Goal: Task Accomplishment & Management: Manage account settings

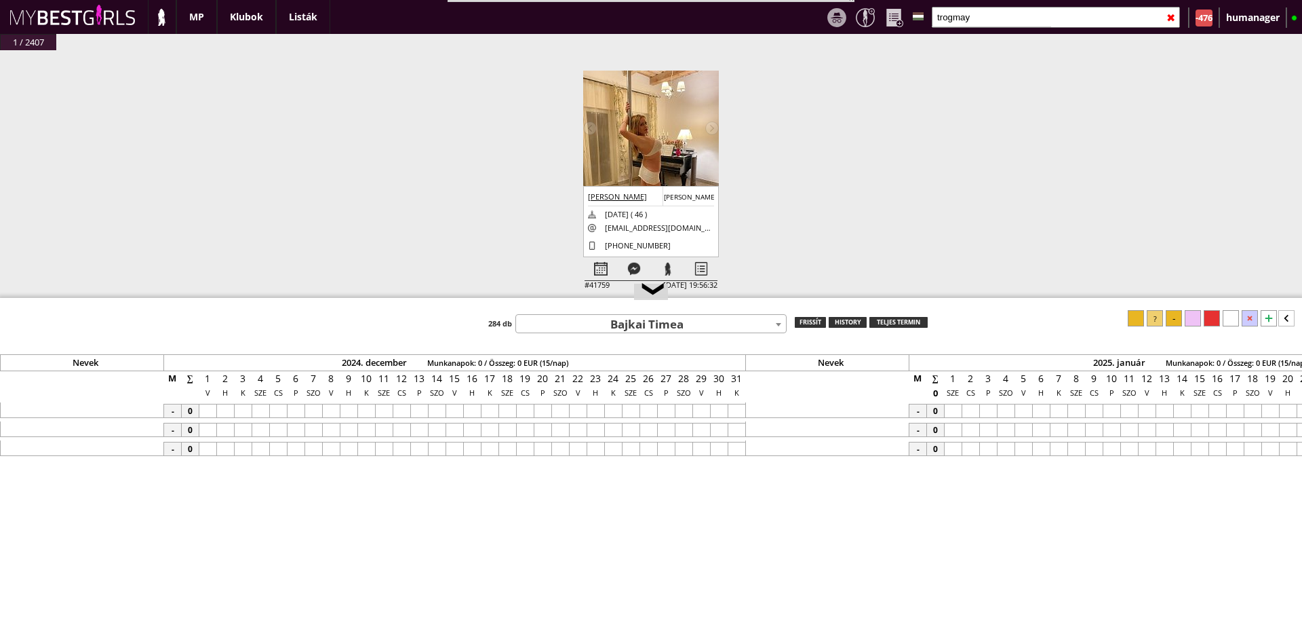
scroll to position [0, 5678]
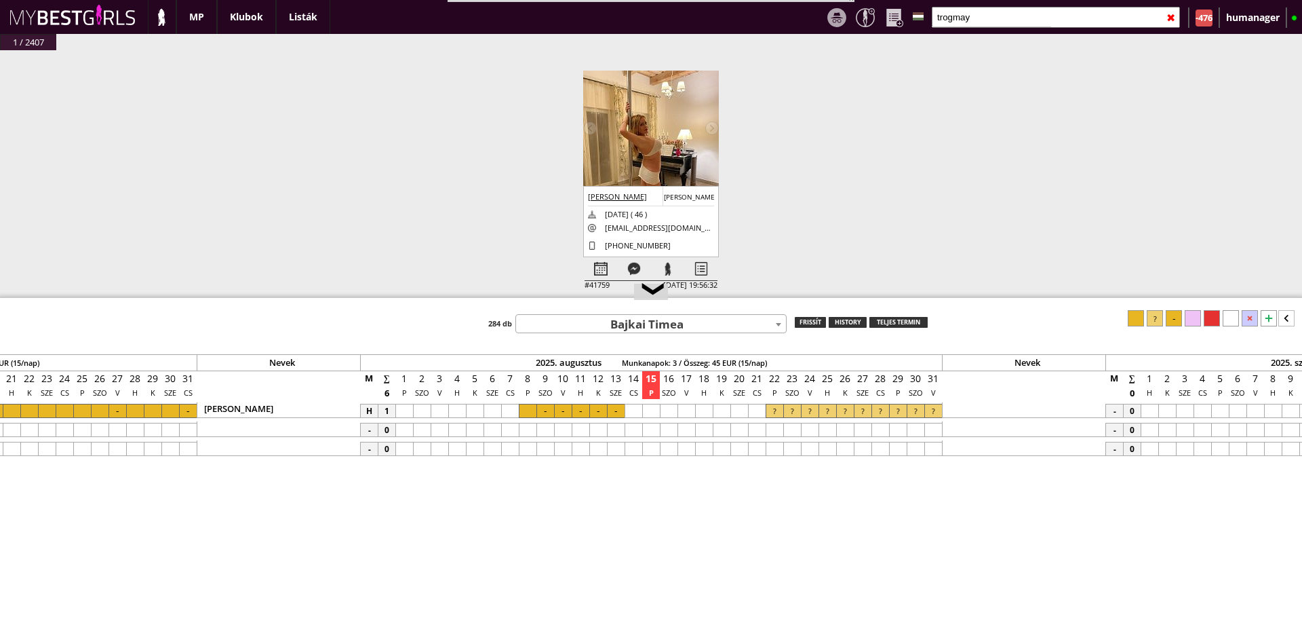
click at [994, 10] on input "trogmay" at bounding box center [1056, 17] width 248 height 21
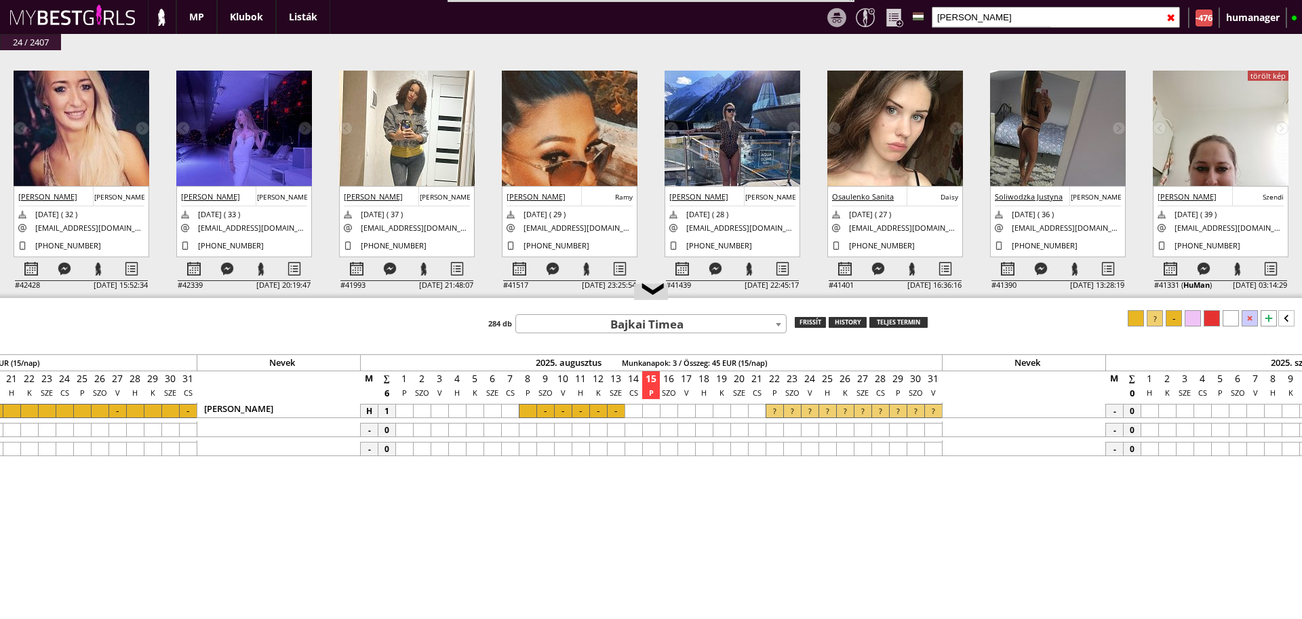
type input "[PERSON_NAME]"
click at [26, 254] on div "[PERSON_NAME] [PERSON_NAME] [DATE] ( 32 ) [EMAIL_ADDRESS][DOMAIN_NAME] [PHONE_N…" at bounding box center [82, 221] width 136 height 71
click at [28, 268] on div at bounding box center [31, 269] width 33 height 24
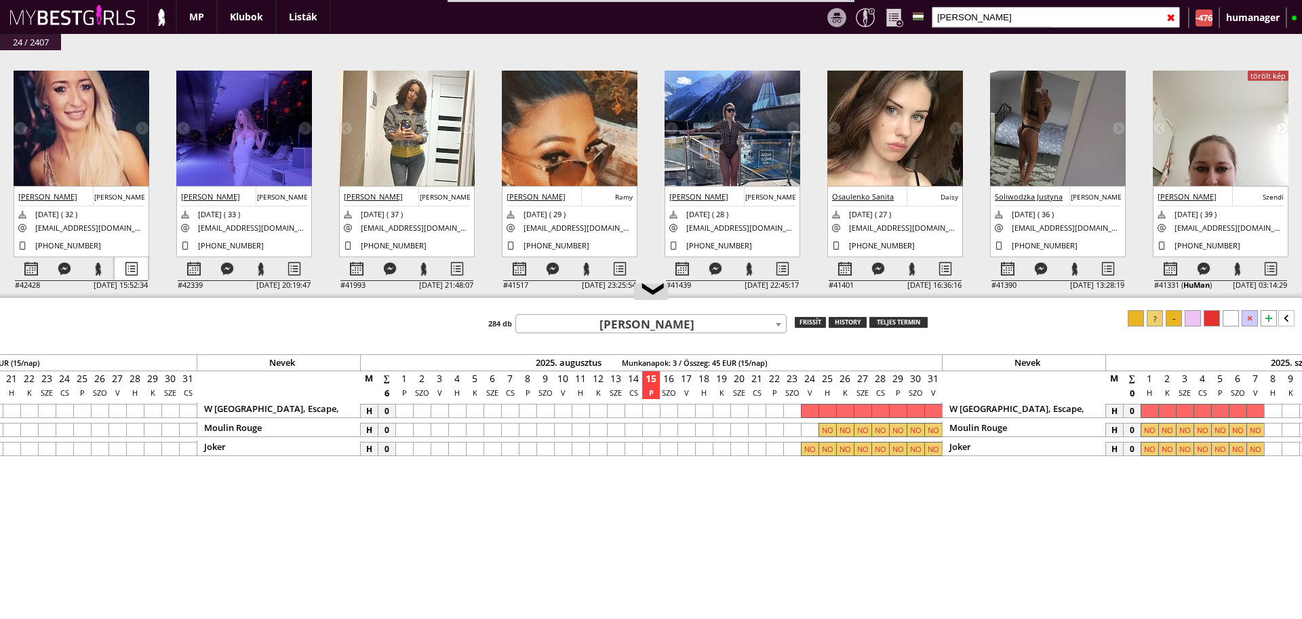
click at [145, 267] on div at bounding box center [131, 269] width 33 height 24
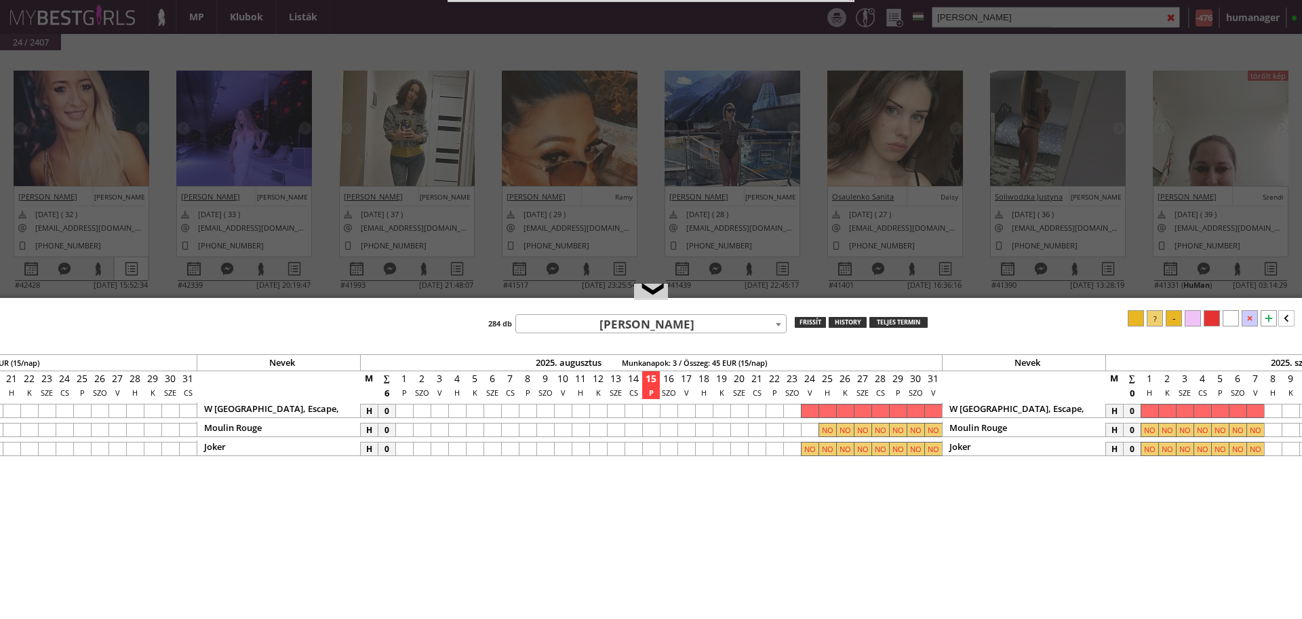
select select "2"
select select "1"
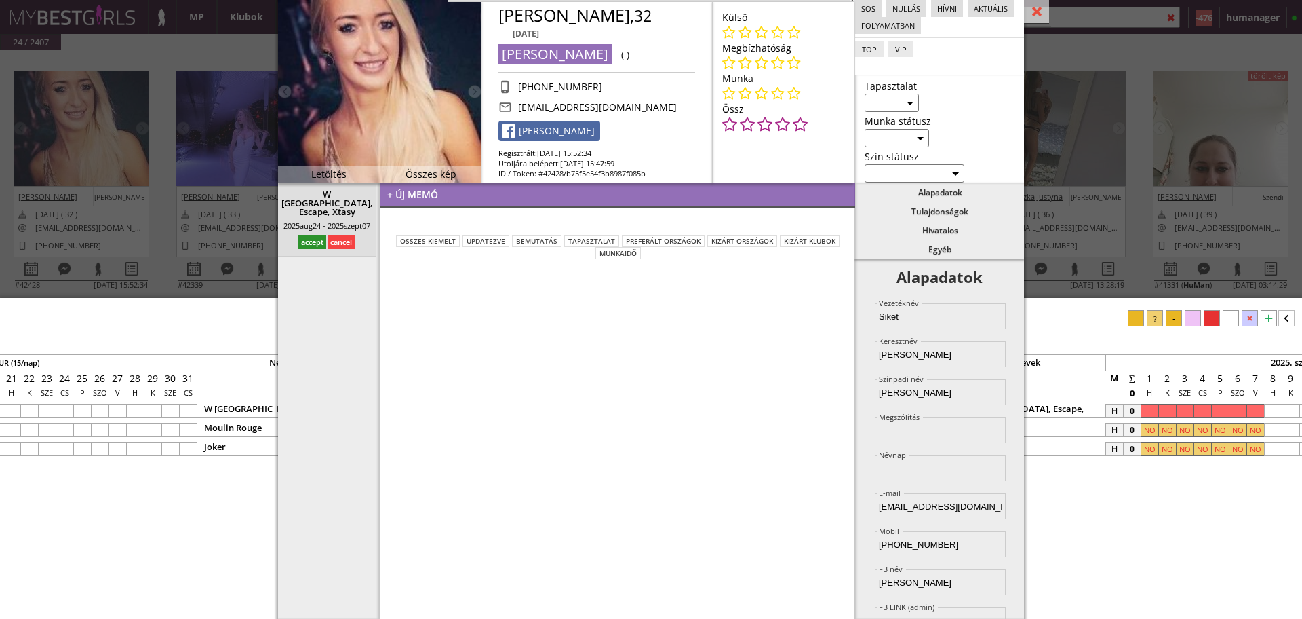
click at [161, 155] on div "#42432 [DATE] 15:47:34 [PERSON_NAME] [PERSON_NAME] [DATE] ( 33 ) [EMAIL_ADDRESS…" at bounding box center [651, 181] width 1302 height 262
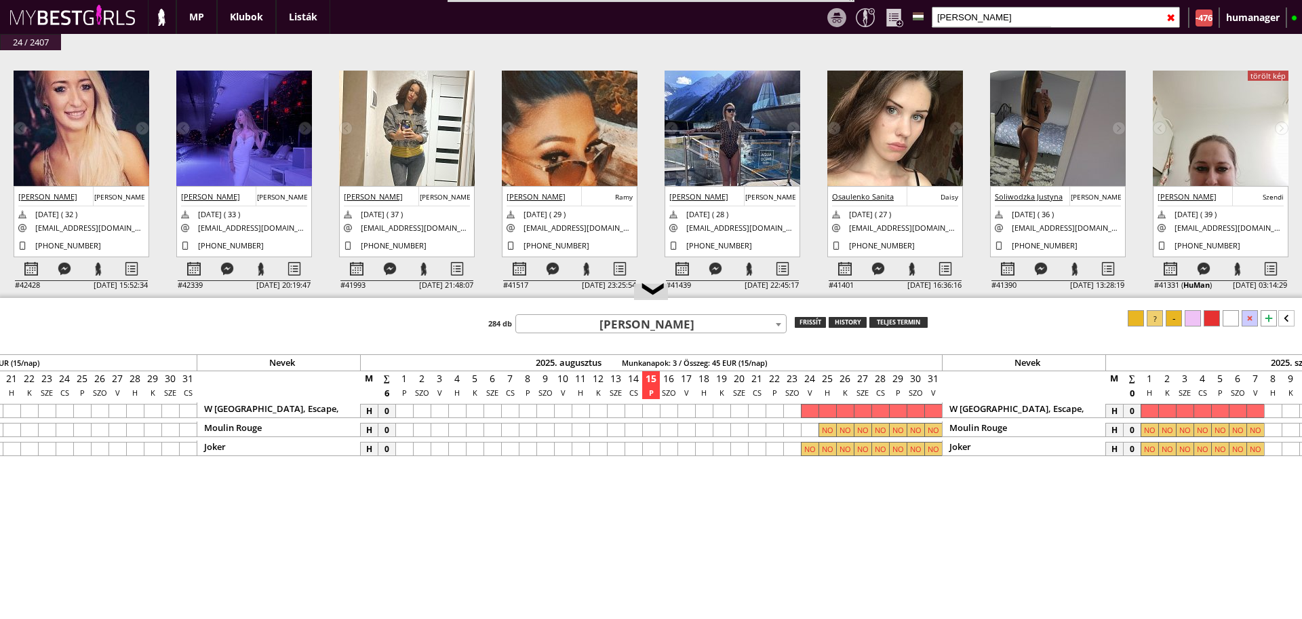
click at [982, 12] on input "[PERSON_NAME]" at bounding box center [1056, 17] width 248 height 21
type input "a"
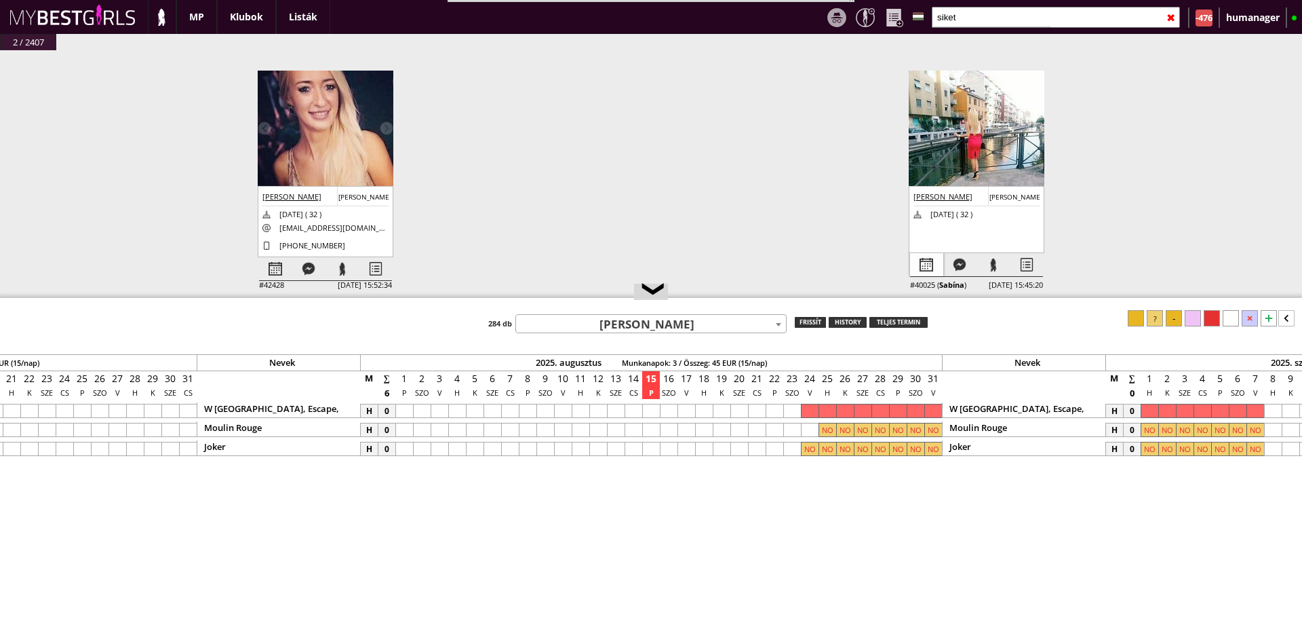
type input "siket"
click at [934, 269] on div at bounding box center [926, 265] width 33 height 24
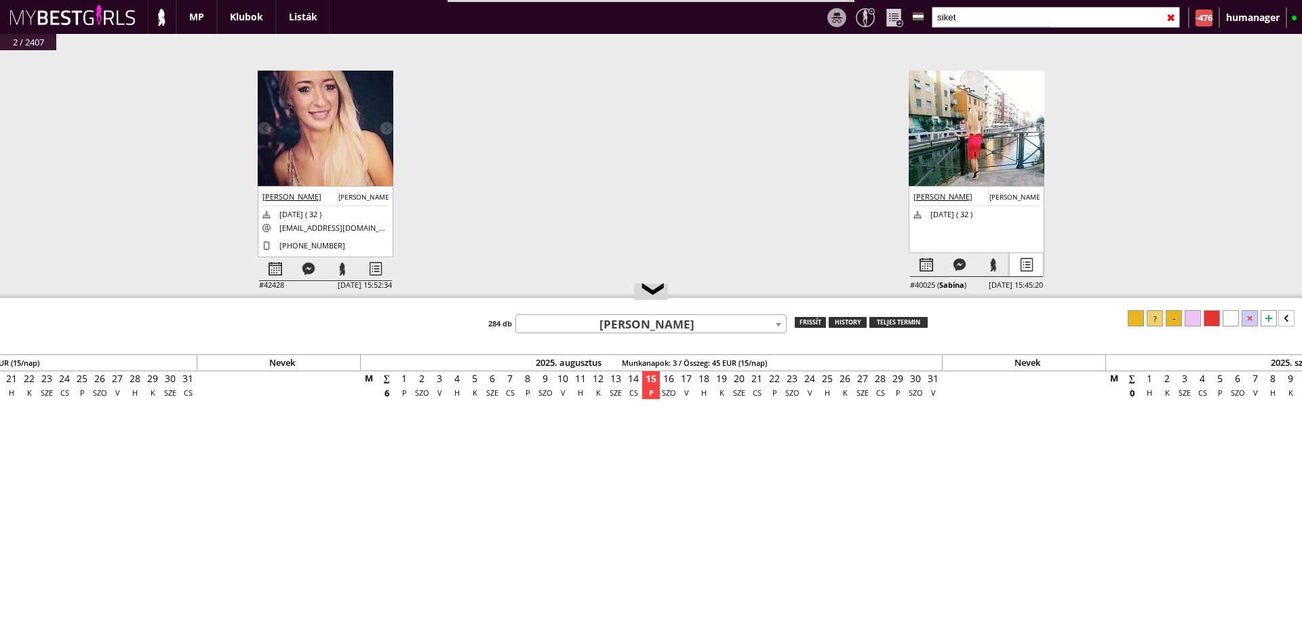
click at [1030, 261] on div at bounding box center [1026, 265] width 33 height 24
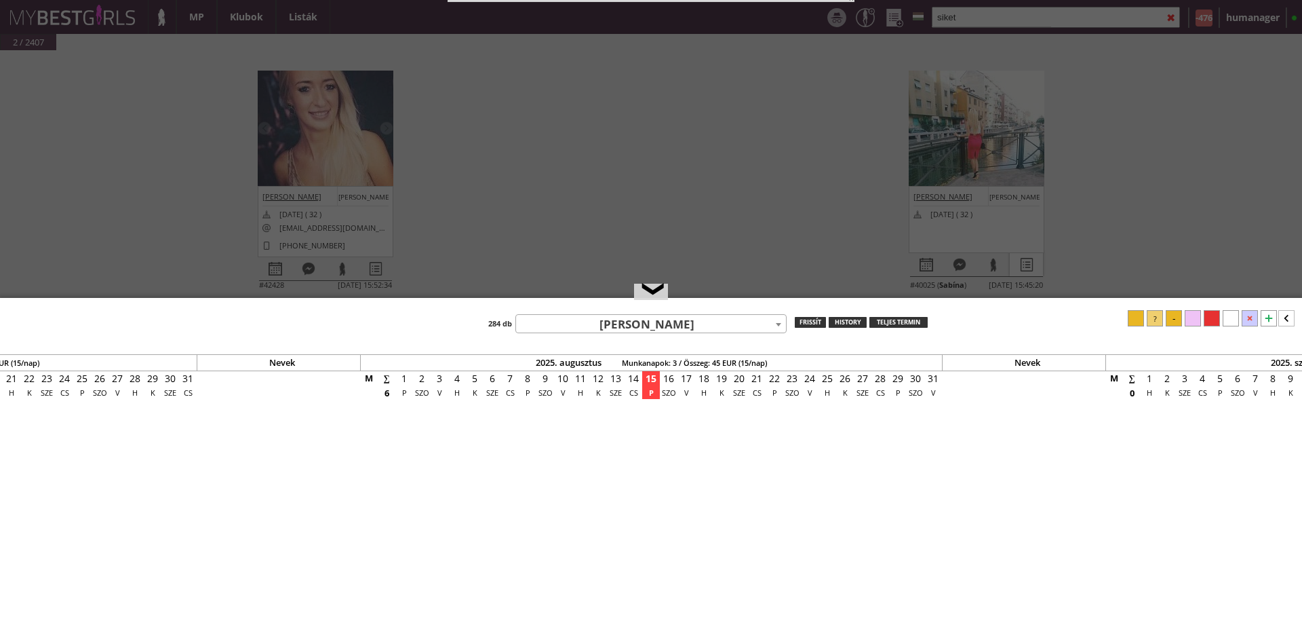
select select "aktív"
select select "[PERSON_NAME]"
select select "2"
select select "európai"
select select "B"
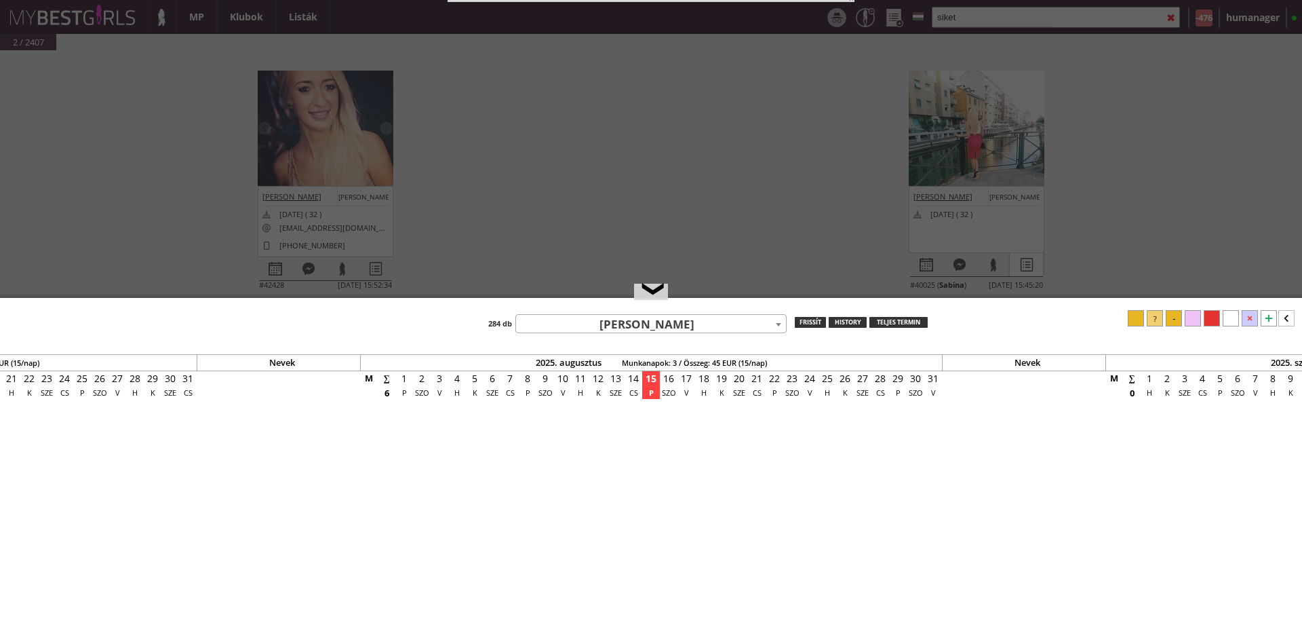
select select "1"
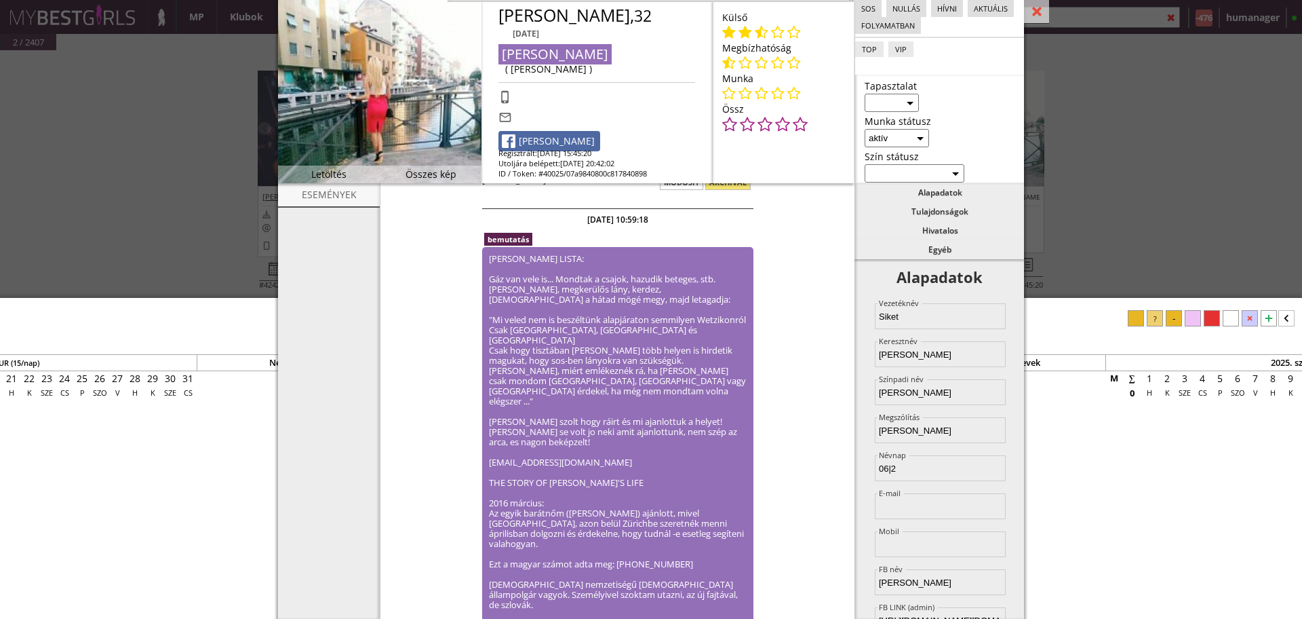
scroll to position [237, 0]
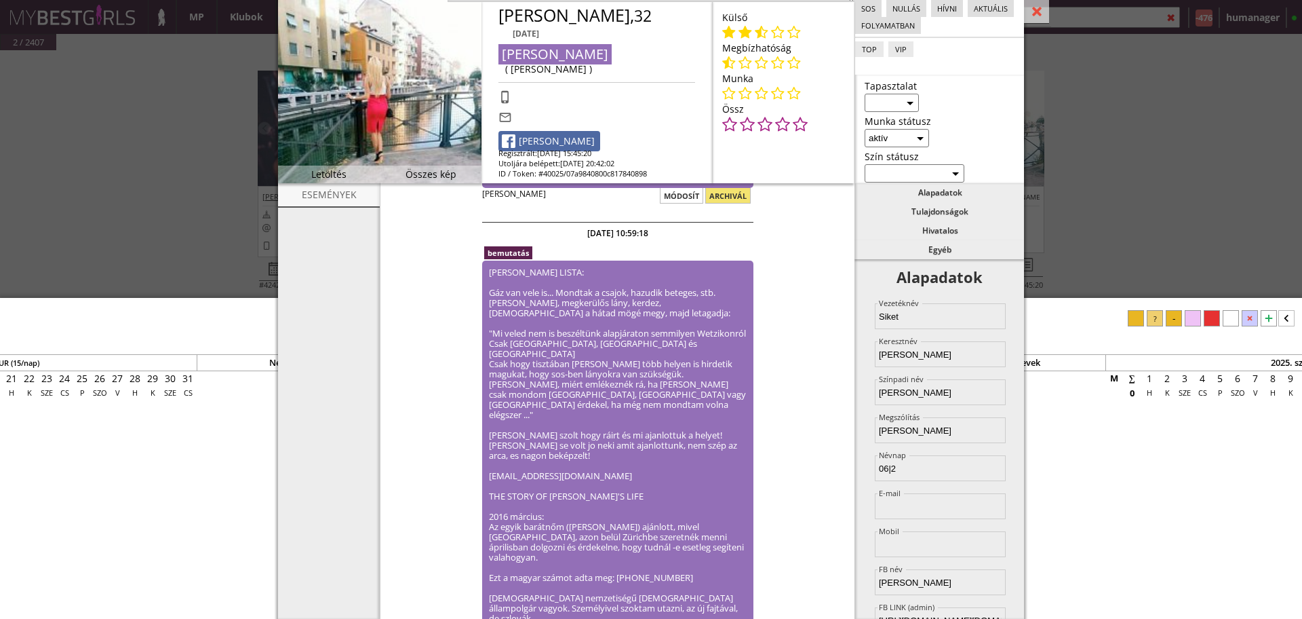
click at [81, 215] on div "#42432 [DATE] 15:47:34 [PERSON_NAME] [PERSON_NAME] [DATE] ( 33 ) [EMAIL_ADDRESS…" at bounding box center [651, 181] width 1302 height 262
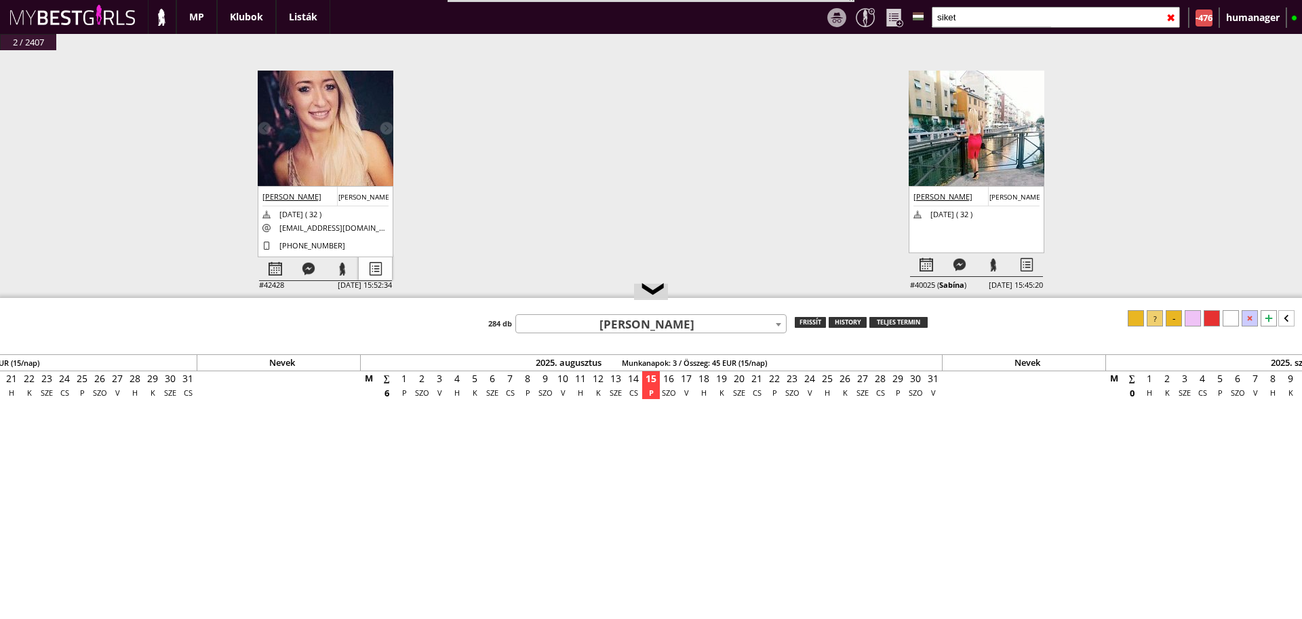
click at [391, 262] on div at bounding box center [375, 269] width 33 height 24
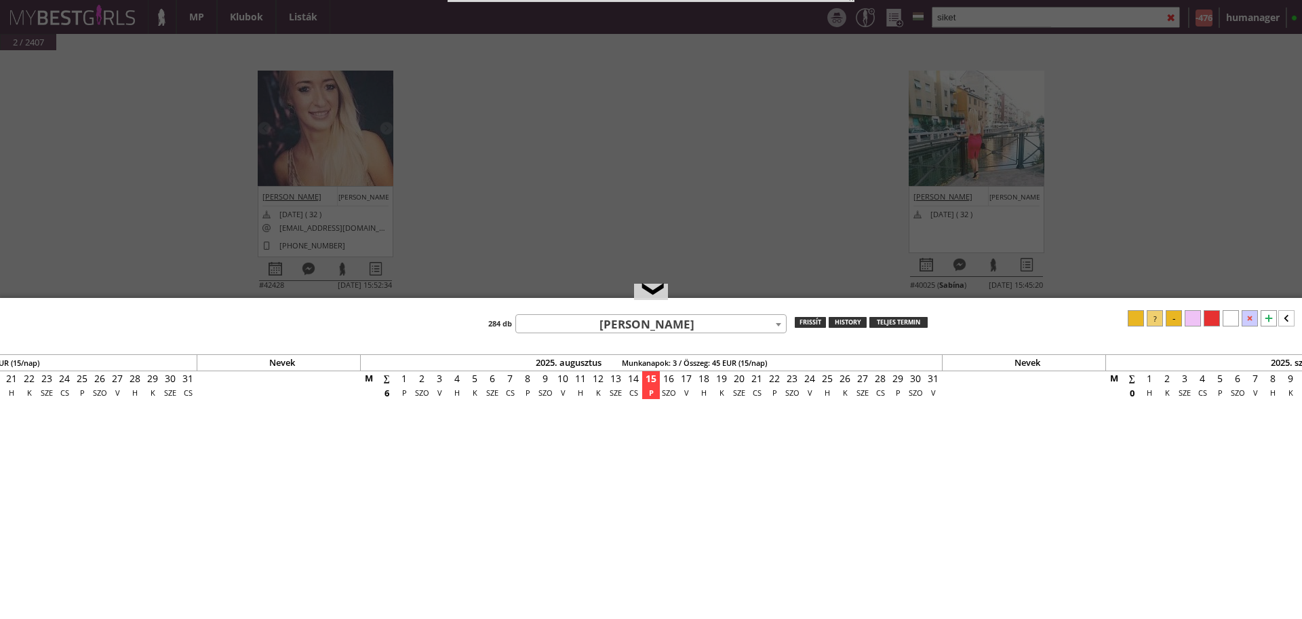
select select "2"
select select "1"
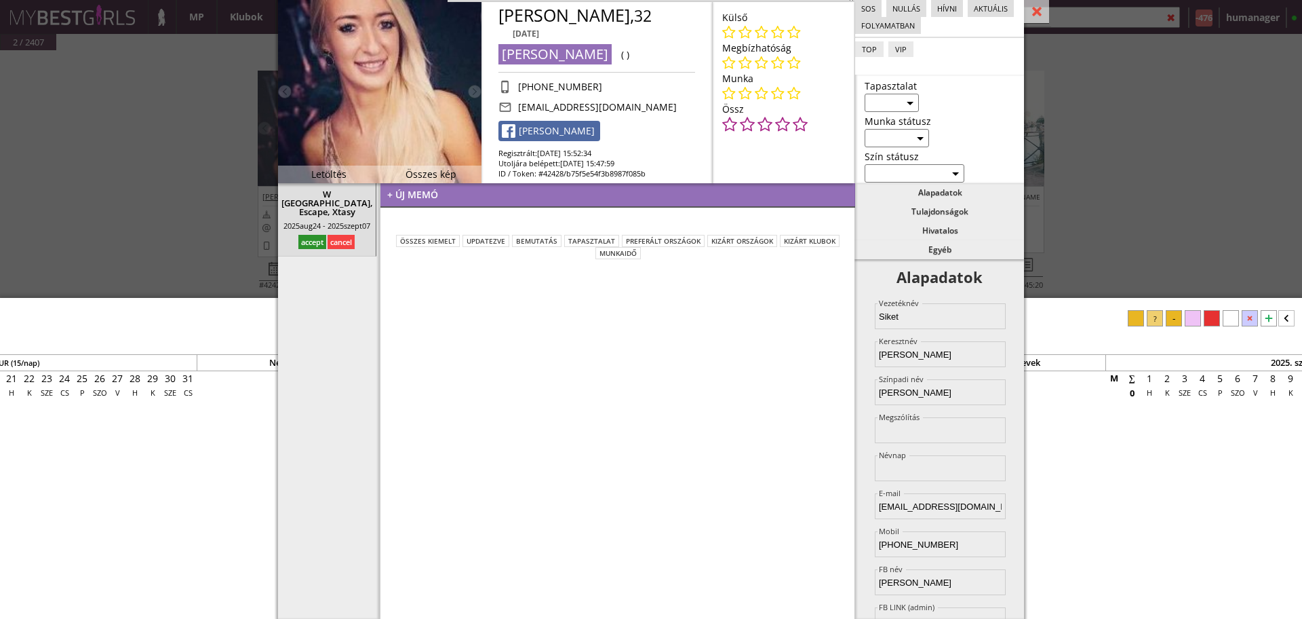
click at [876, 166] on select "sárga piros [PERSON_NAME]" at bounding box center [915, 173] width 100 height 18
select select "[PERSON_NAME]"
click at [865, 164] on select "sárga piros [PERSON_NAME]" at bounding box center [915, 173] width 100 height 18
click at [526, 205] on div "+ új memó" at bounding box center [617, 195] width 475 height 24
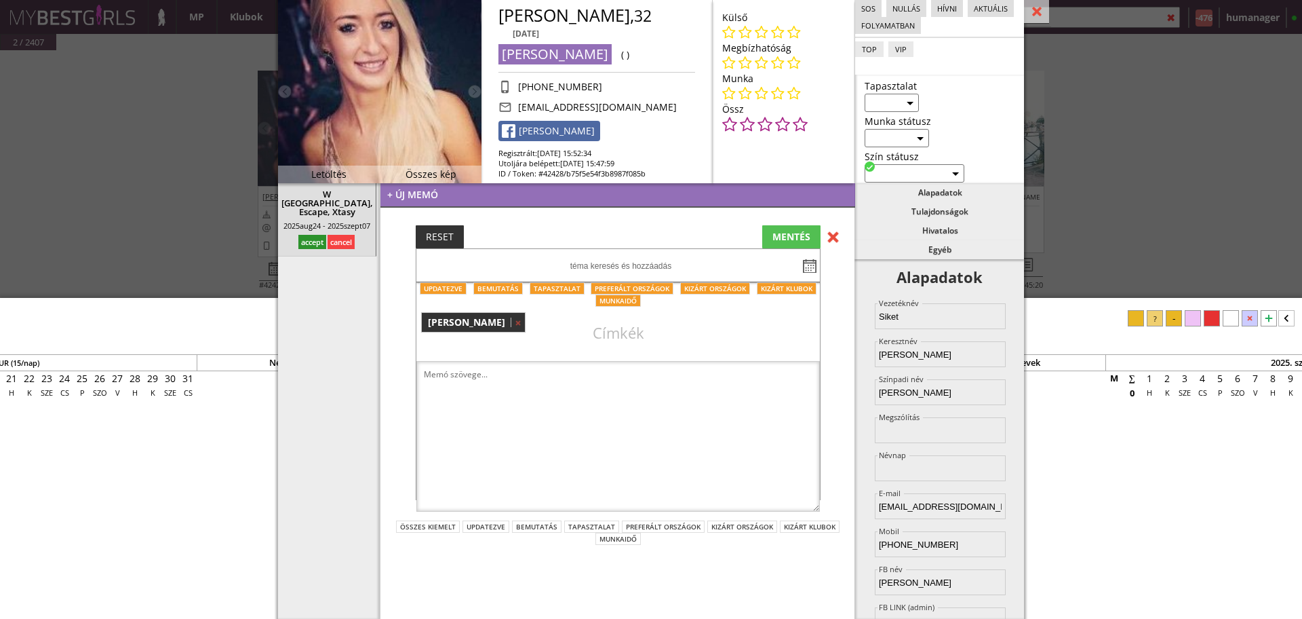
click at [507, 374] on textarea at bounding box center [618, 436] width 404 height 151
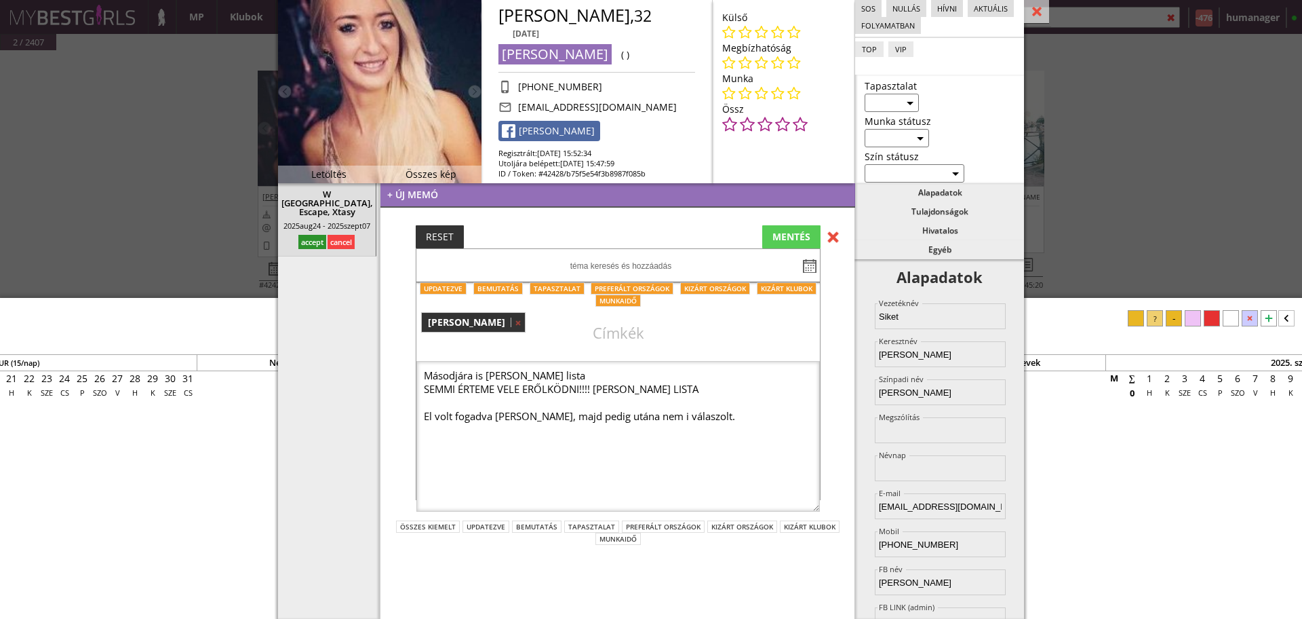
type textarea "Másodjára is [PERSON_NAME] lista SEMMI ÉRTEME VELE ERŐLKÖDNI!!!! [PERSON_NAME] …"
click at [765, 239] on div "MENTÉS" at bounding box center [791, 236] width 58 height 23
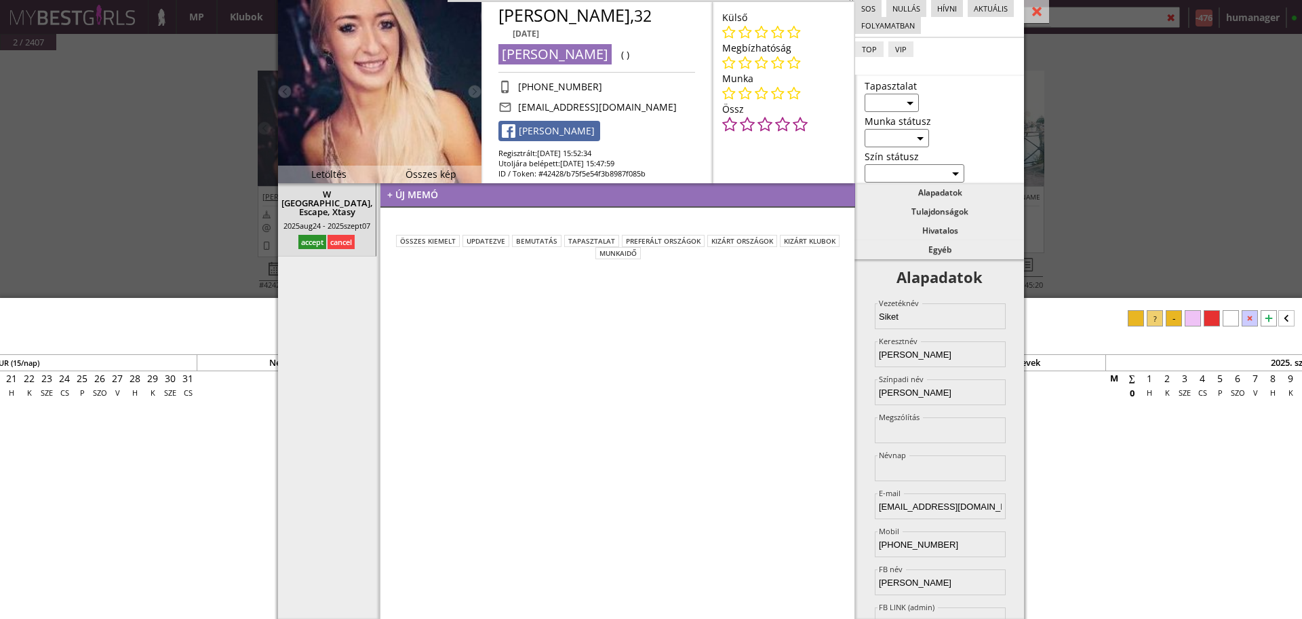
click at [1030, 17] on div at bounding box center [1036, 12] width 25 height 24
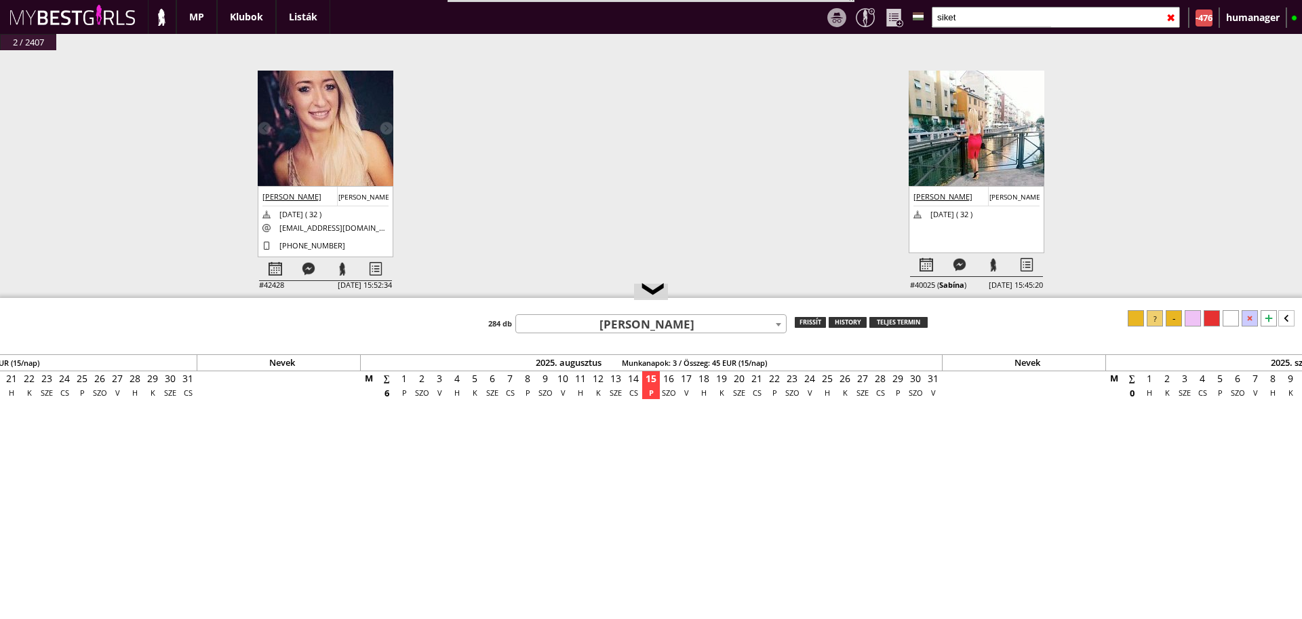
click at [505, 182] on div "#42432 [DATE] 15:47:34 [PERSON_NAME] [PERSON_NAME] [DATE] ( 33 ) [EMAIL_ADDRESS…" at bounding box center [651, 181] width 1302 height 262
click at [973, 12] on input "siket" at bounding box center [1056, 17] width 248 height 21
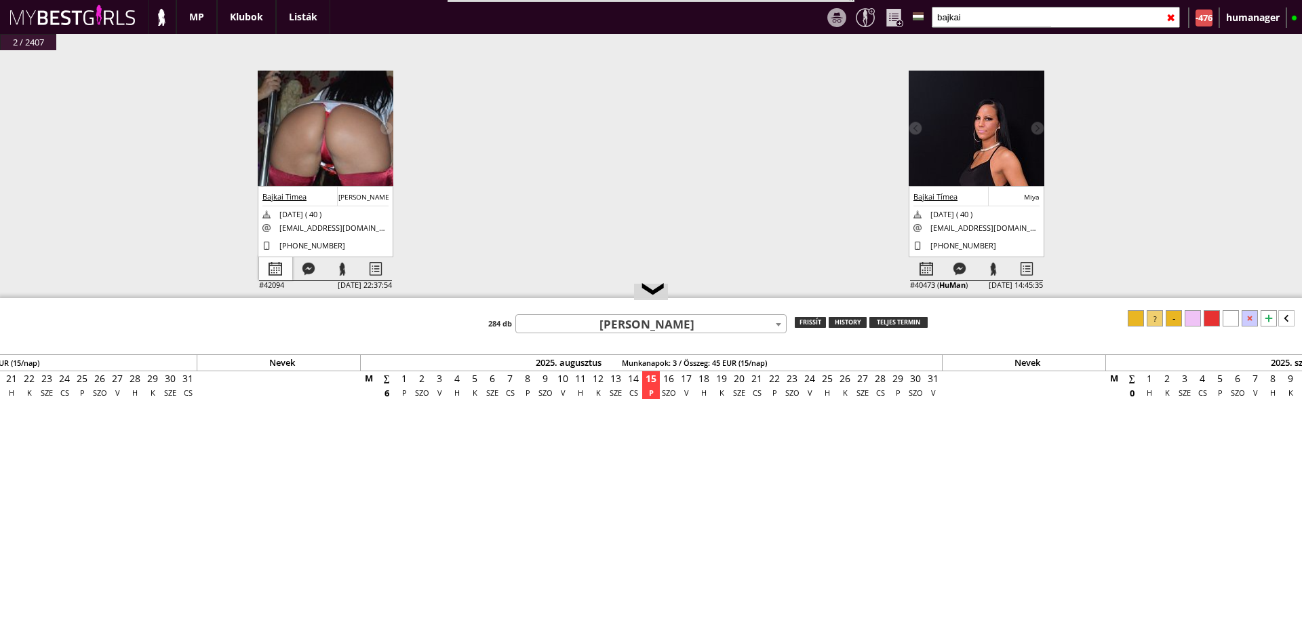
type input "bajkai"
click at [269, 266] on div at bounding box center [275, 269] width 33 height 24
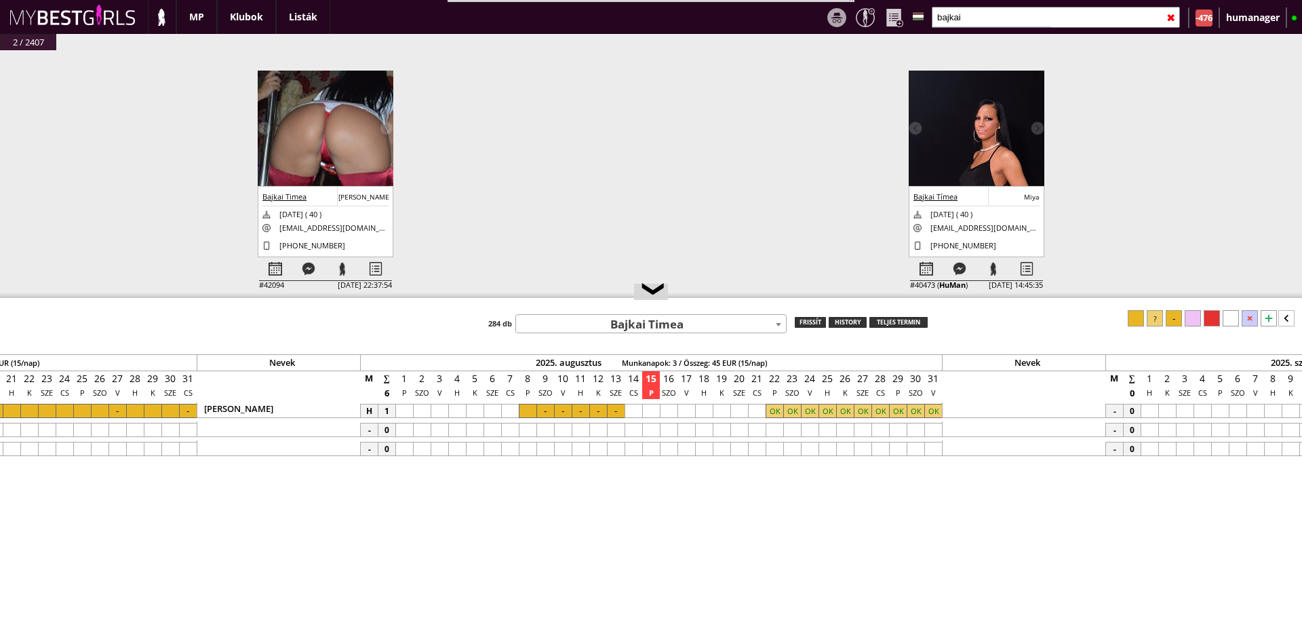
click at [989, 23] on input "bajkai" at bounding box center [1056, 17] width 248 height 21
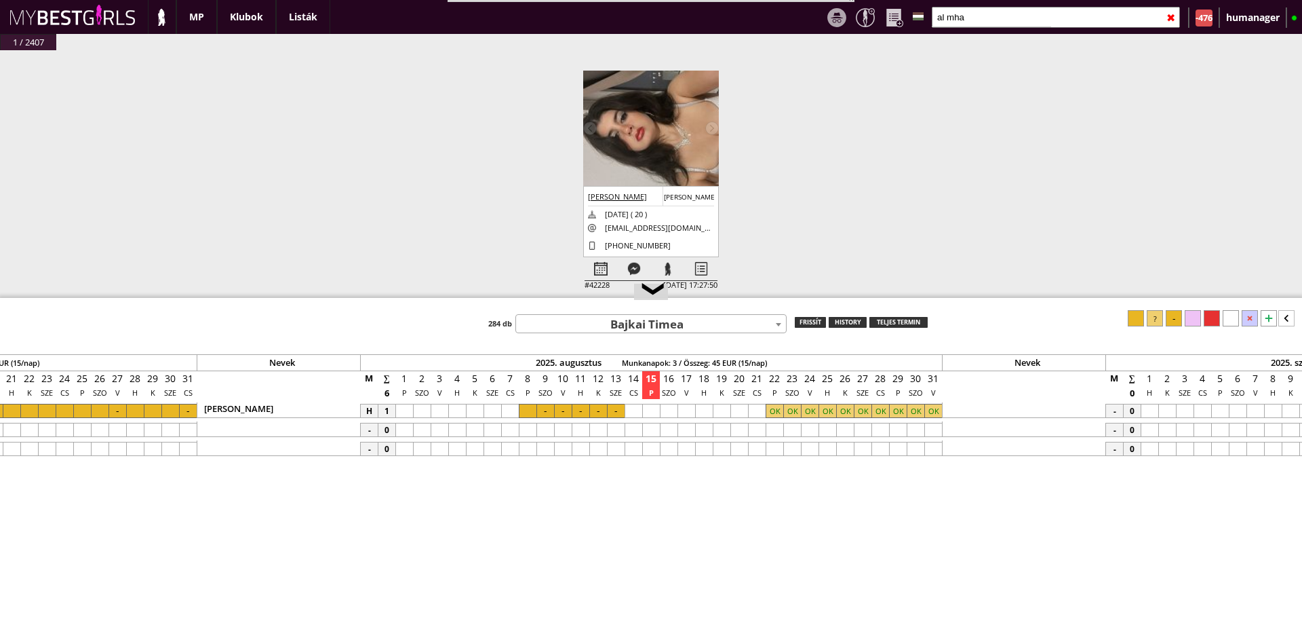
type input "al mha"
click at [604, 256] on div "[PERSON_NAME] Bavarya [PERSON_NAME] [DATE] ( 20 ) [EMAIL_ADDRESS][DOMAIN_NAME] …" at bounding box center [651, 221] width 136 height 71
click at [602, 260] on div at bounding box center [601, 269] width 33 height 24
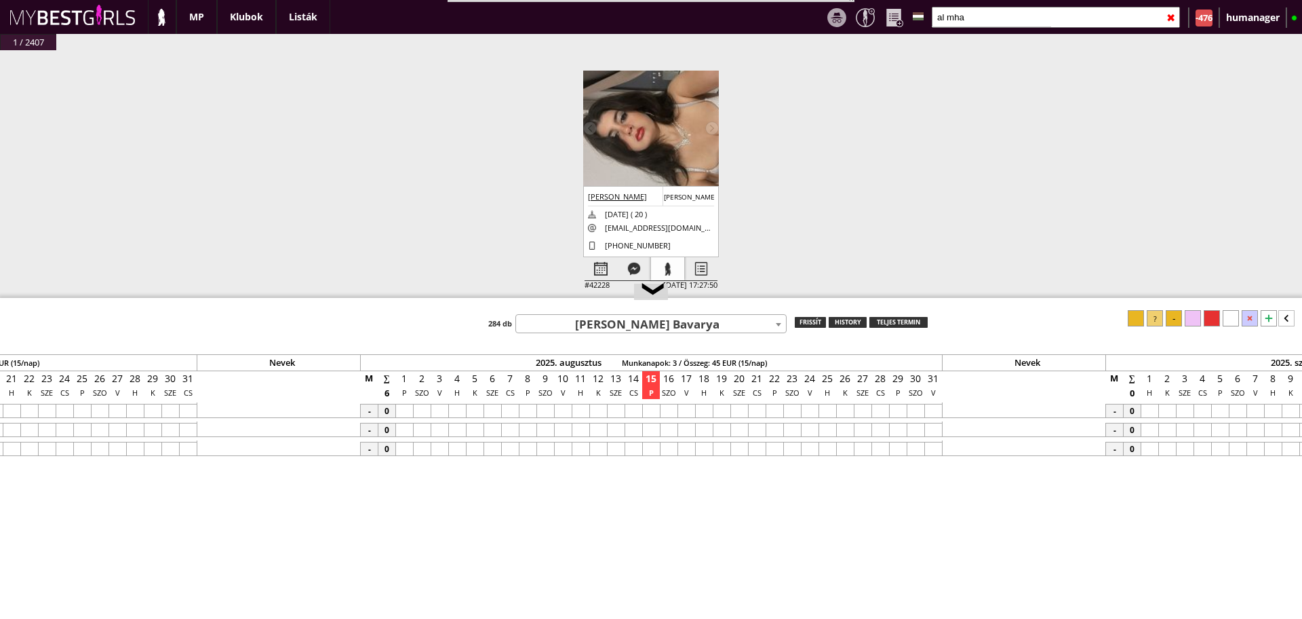
click at [663, 262] on div at bounding box center [667, 269] width 33 height 24
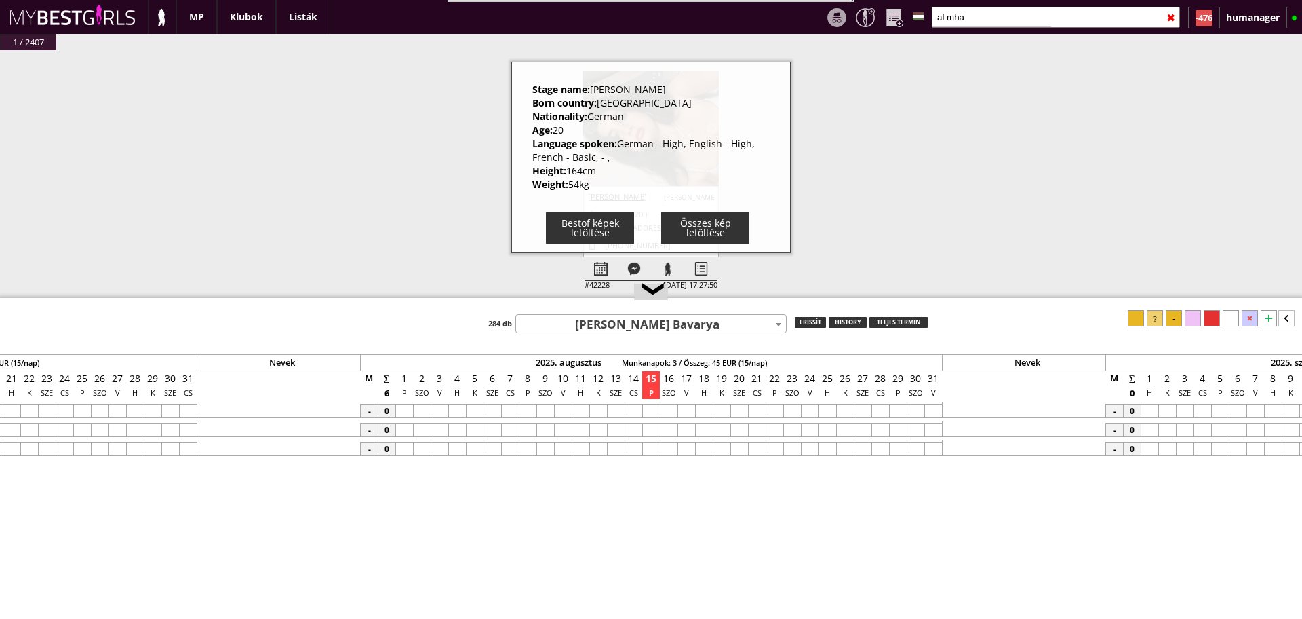
click at [399, 229] on div "#42432 [DATE] 15:47:34 [PERSON_NAME] [PERSON_NAME] [DATE] ( 33 ) [EMAIL_ADDRESS…" at bounding box center [651, 181] width 1302 height 262
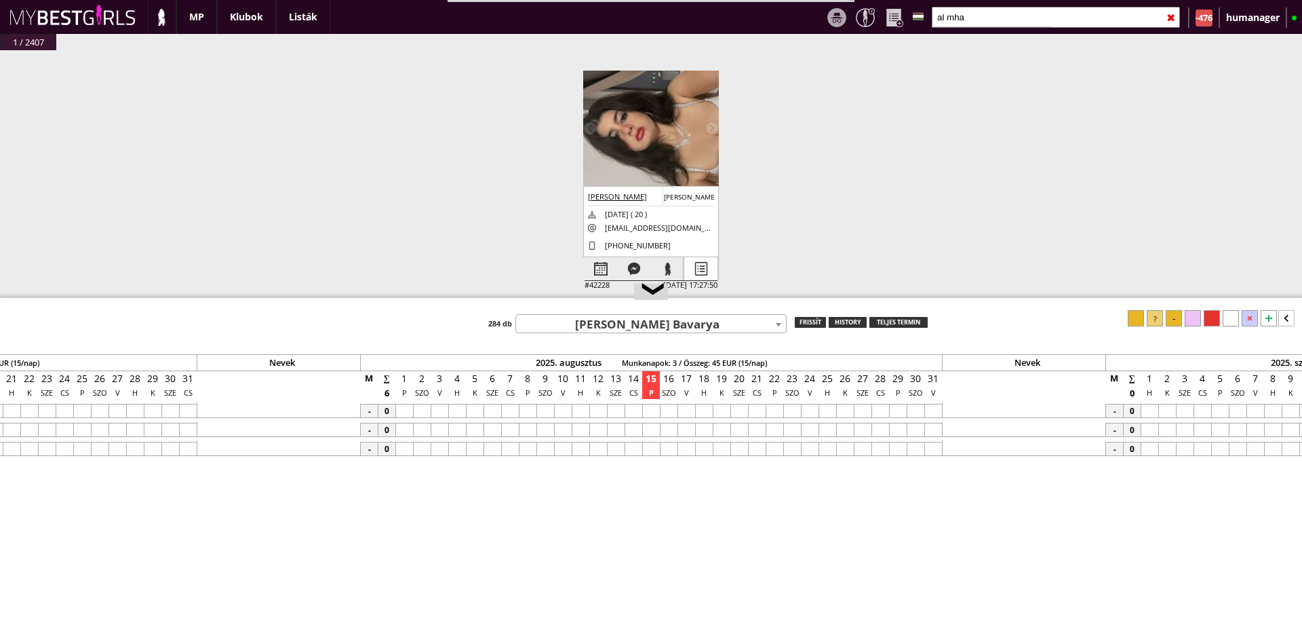
click at [700, 265] on div at bounding box center [700, 269] width 33 height 24
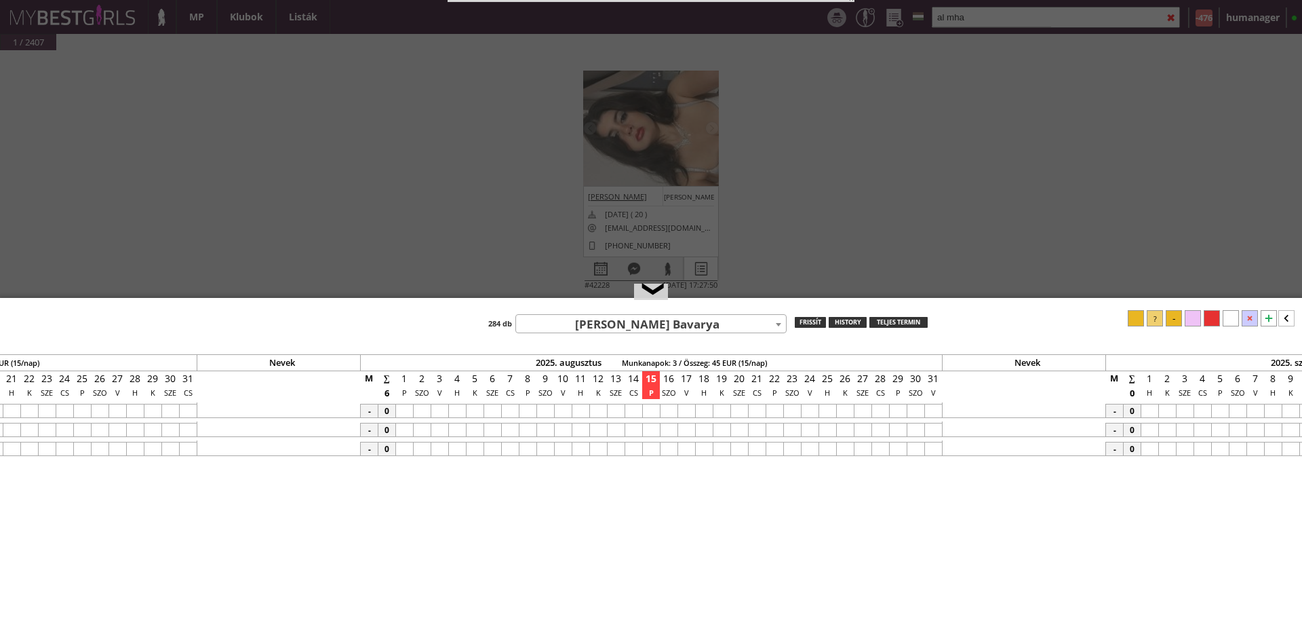
select select "haladó"
select select "aktív"
select select "2"
select select "1"
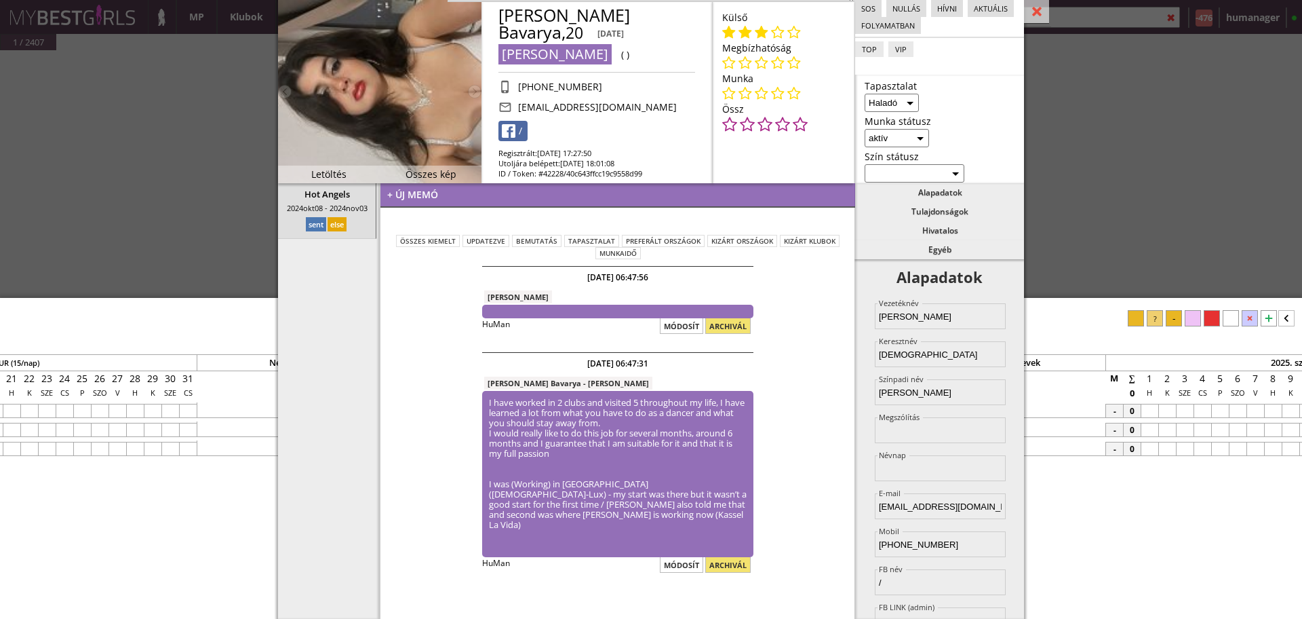
click at [189, 118] on div "#42432 [DATE] 15:47:34 [PERSON_NAME] [PERSON_NAME] [DATE] ( 33 ) [EMAIL_ADDRESS…" at bounding box center [651, 181] width 1302 height 262
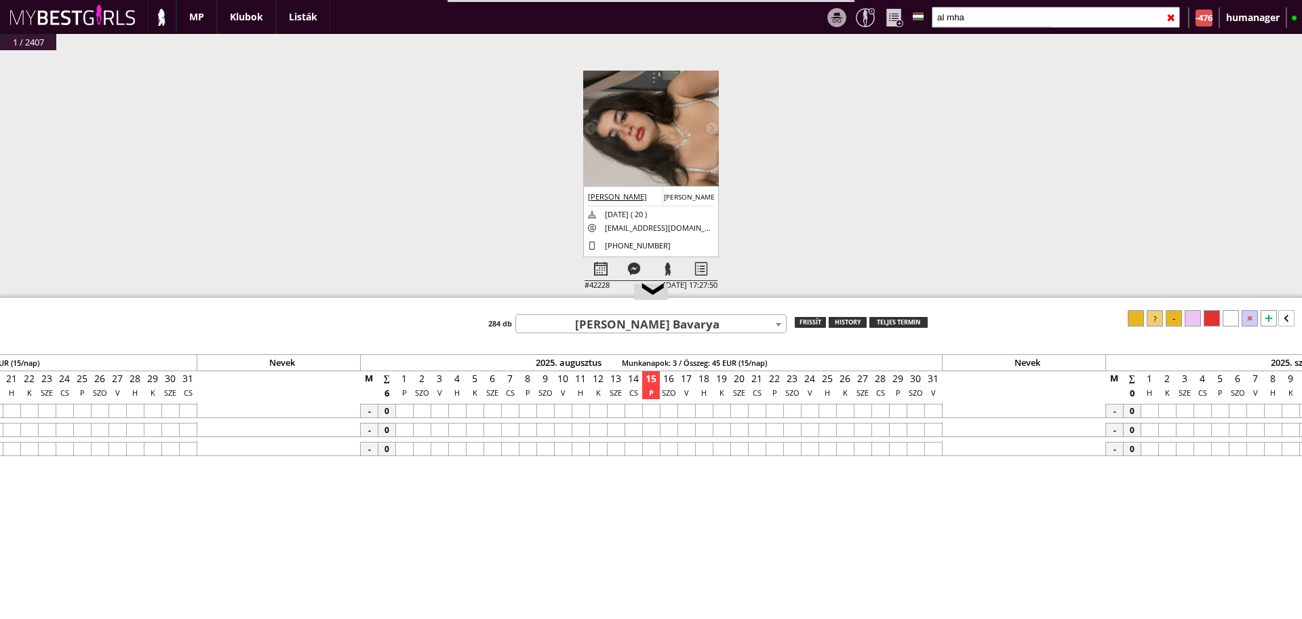
click at [972, 18] on input "al mha" at bounding box center [1056, 17] width 248 height 21
type input "a"
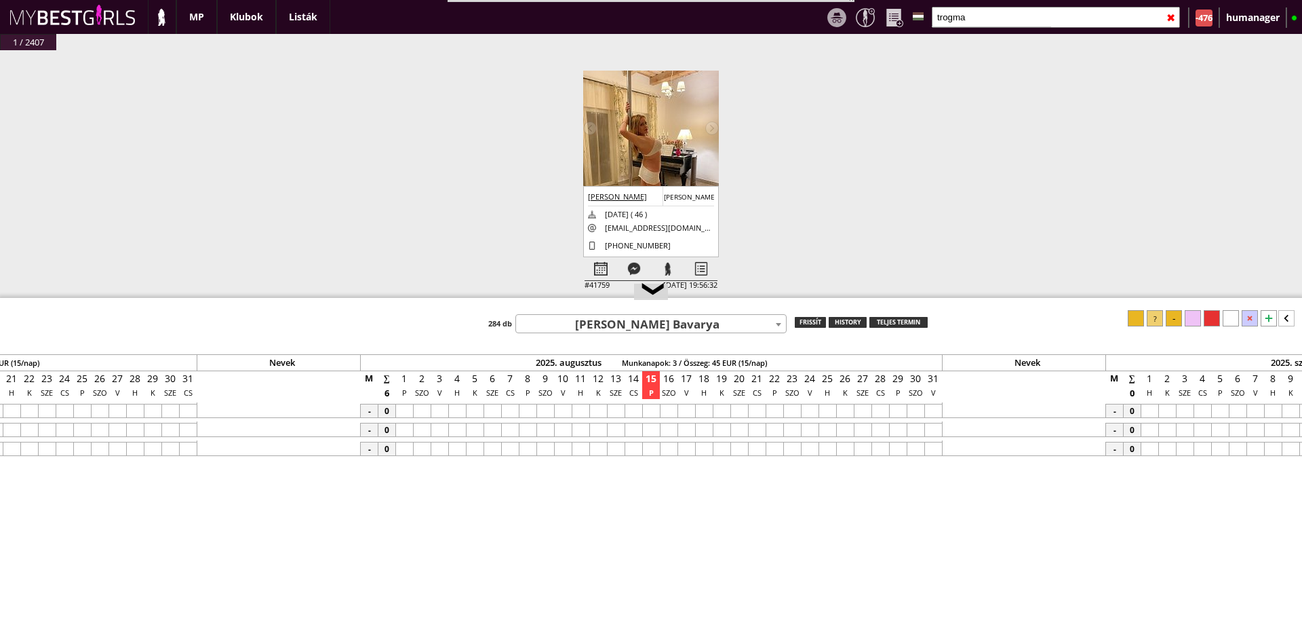
type input "trogma"
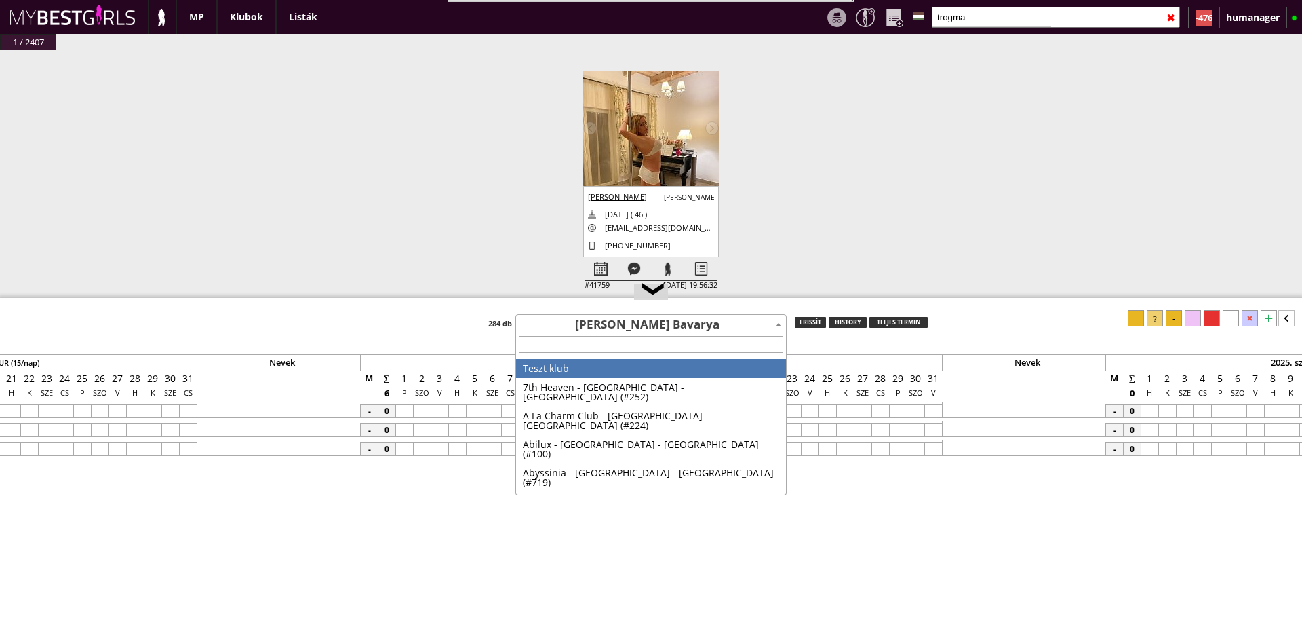
click at [603, 321] on span "[PERSON_NAME] Bavarya" at bounding box center [651, 324] width 270 height 19
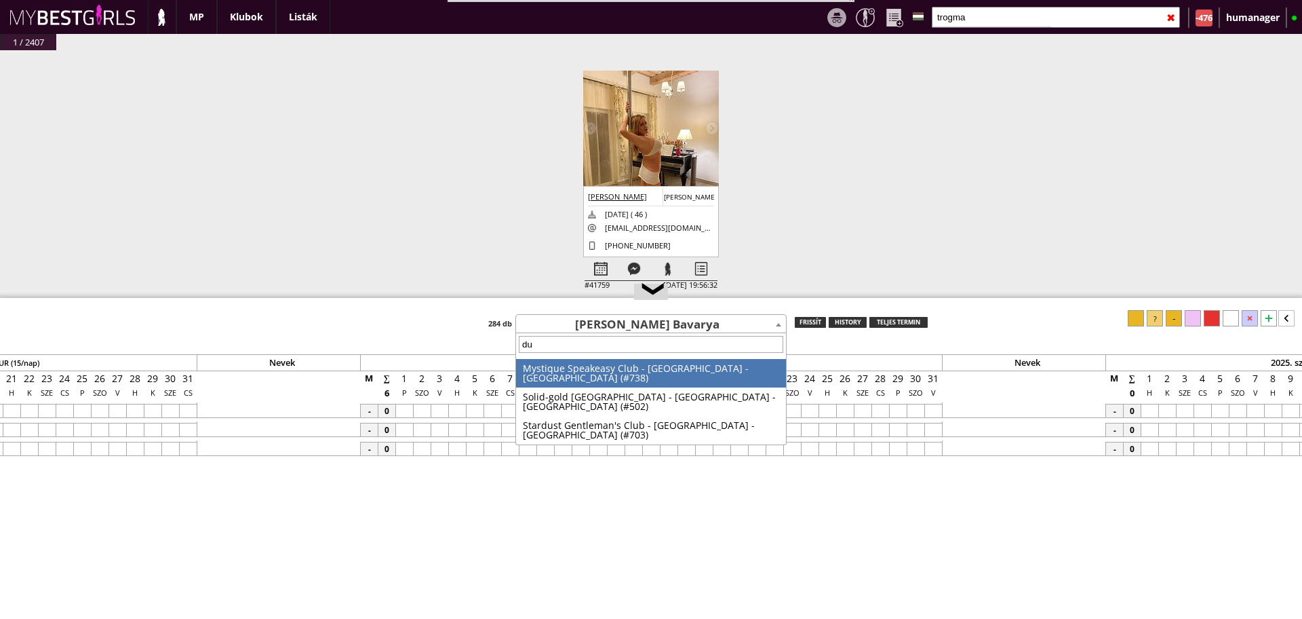
type input "dub"
select select "738"
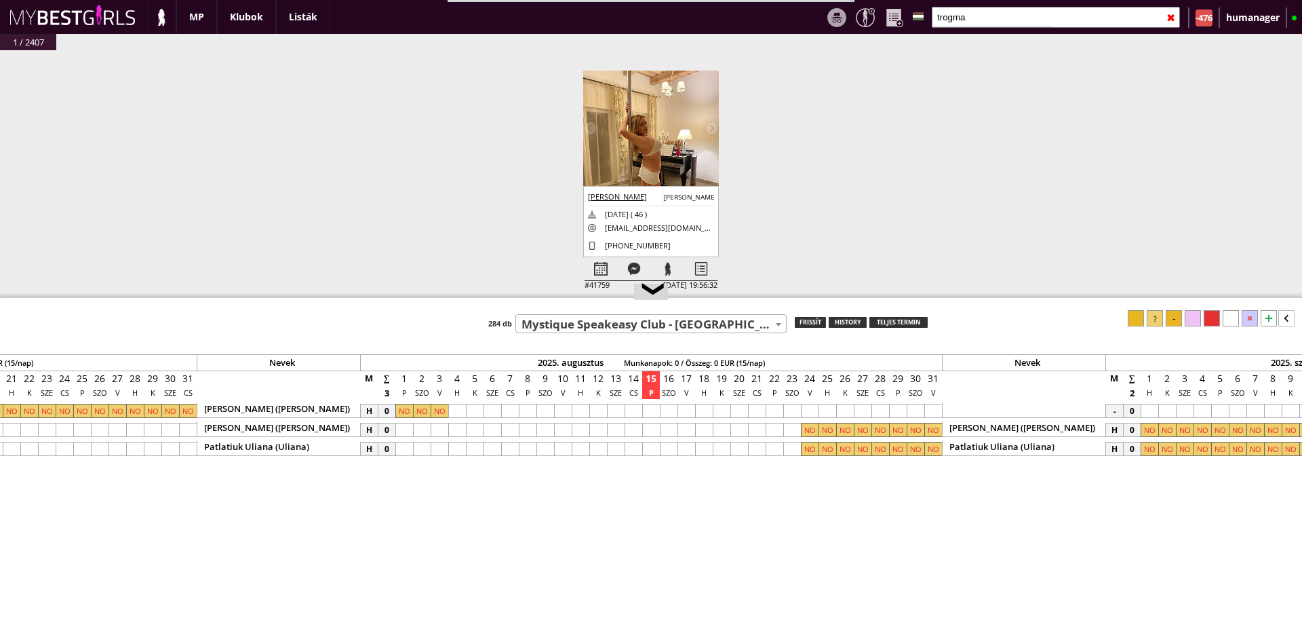
click at [627, 123] on img at bounding box center [651, 161] width 136 height 181
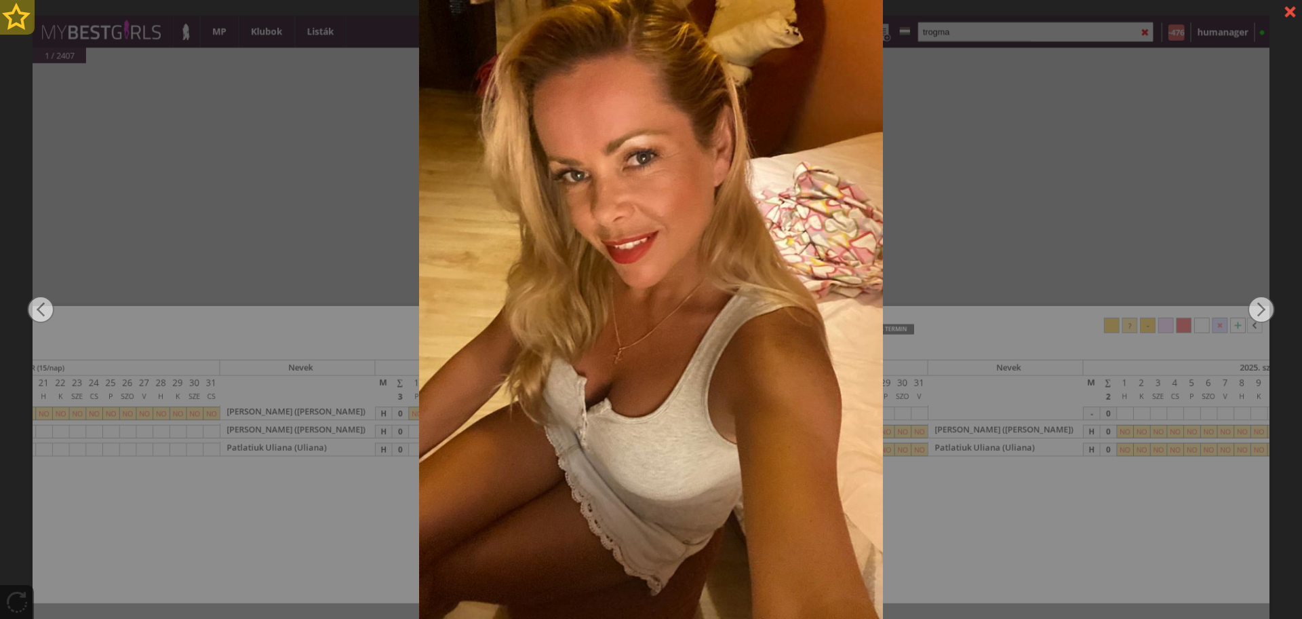
click at [0, 19] on div at bounding box center [17, 17] width 35 height 35
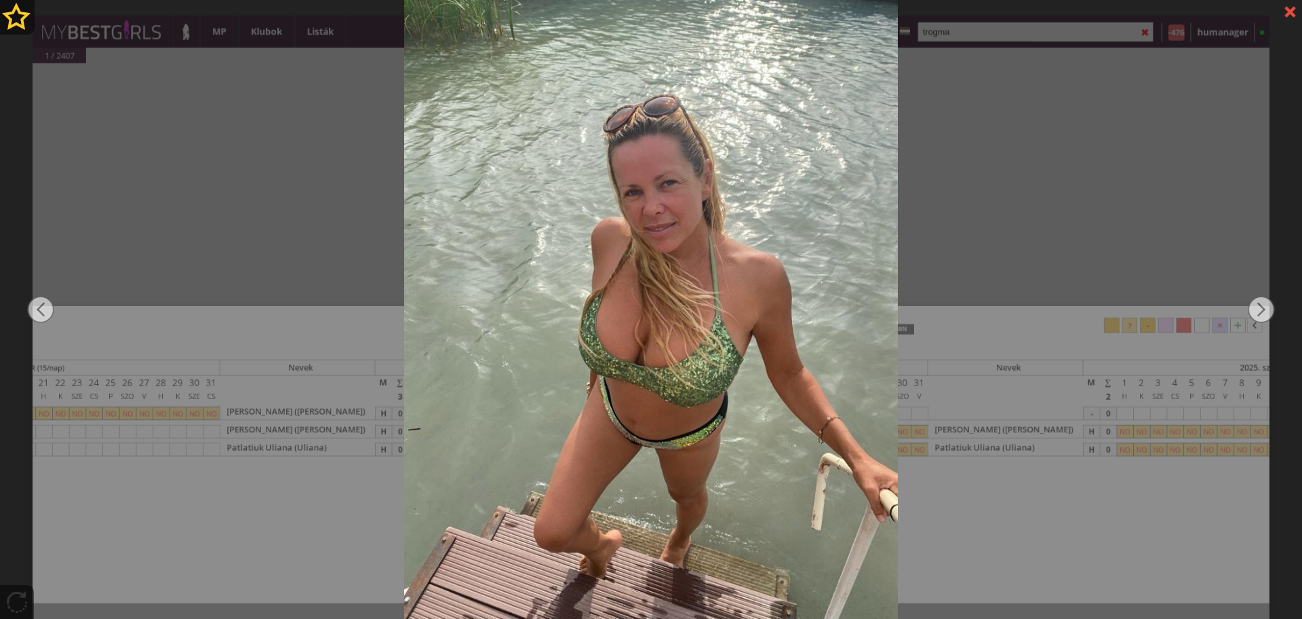
click at [1053, 201] on div at bounding box center [651, 309] width 1302 height 619
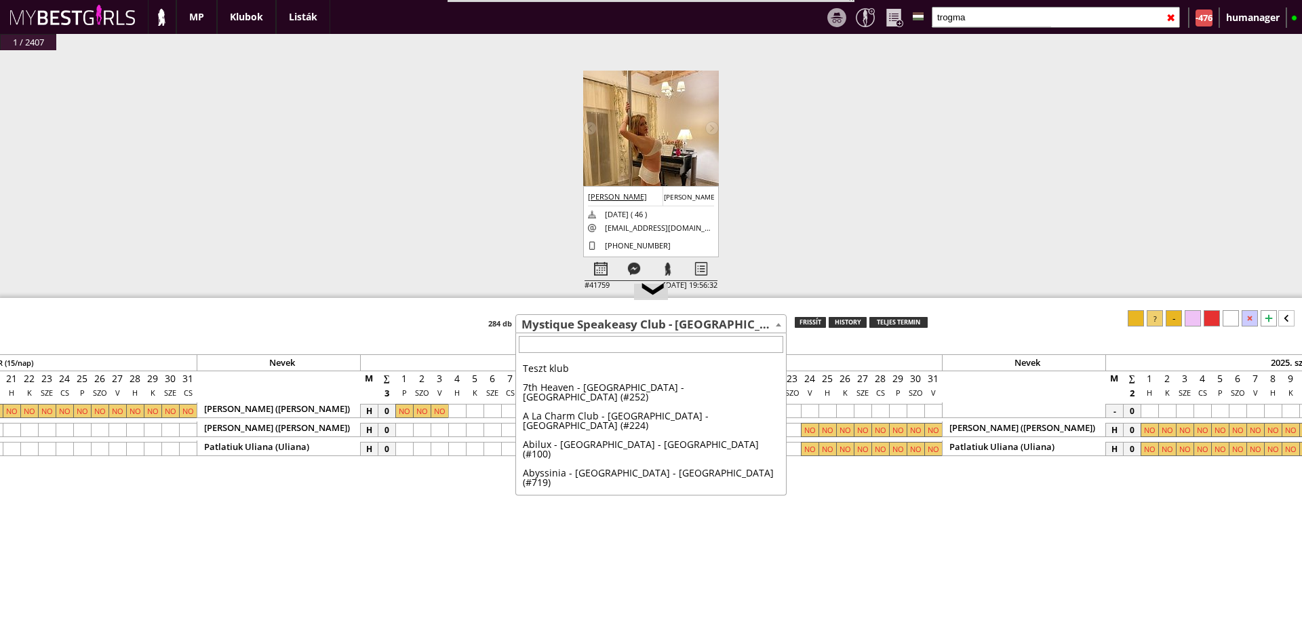
click at [621, 319] on span "Mystique Speakeasy Club - [GEOGRAPHIC_DATA] - [GEOGRAPHIC_DATA] (#738)" at bounding box center [651, 324] width 270 height 19
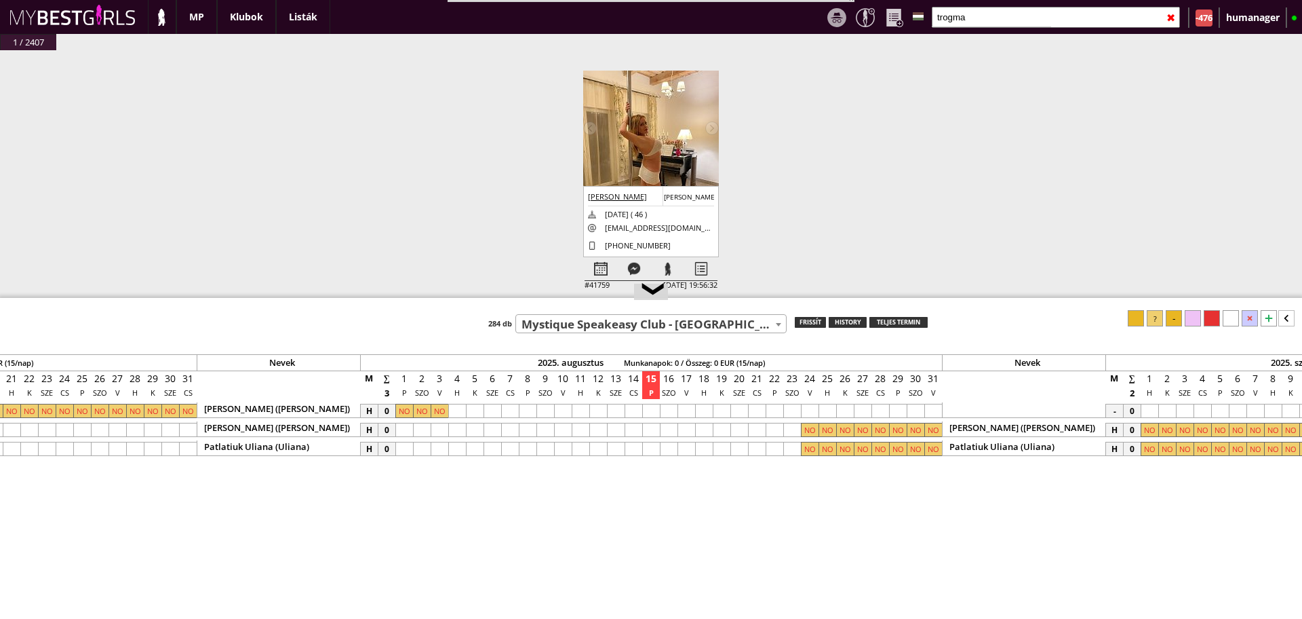
click at [621, 319] on span "Mystique Speakeasy Club - [GEOGRAPHIC_DATA] - [GEOGRAPHIC_DATA] (#738)" at bounding box center [651, 324] width 270 height 19
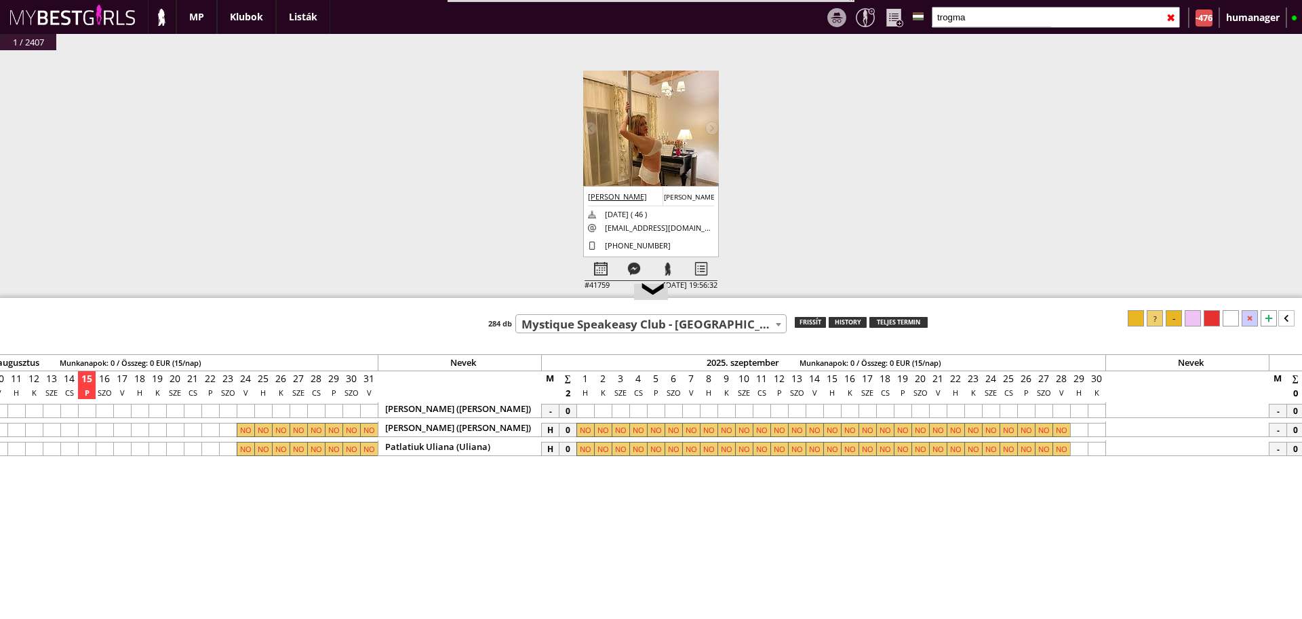
click at [583, 408] on div at bounding box center [585, 411] width 18 height 14
click at [822, 407] on div at bounding box center [815, 411] width 18 height 14
click at [1162, 319] on div at bounding box center [1155, 318] width 16 height 16
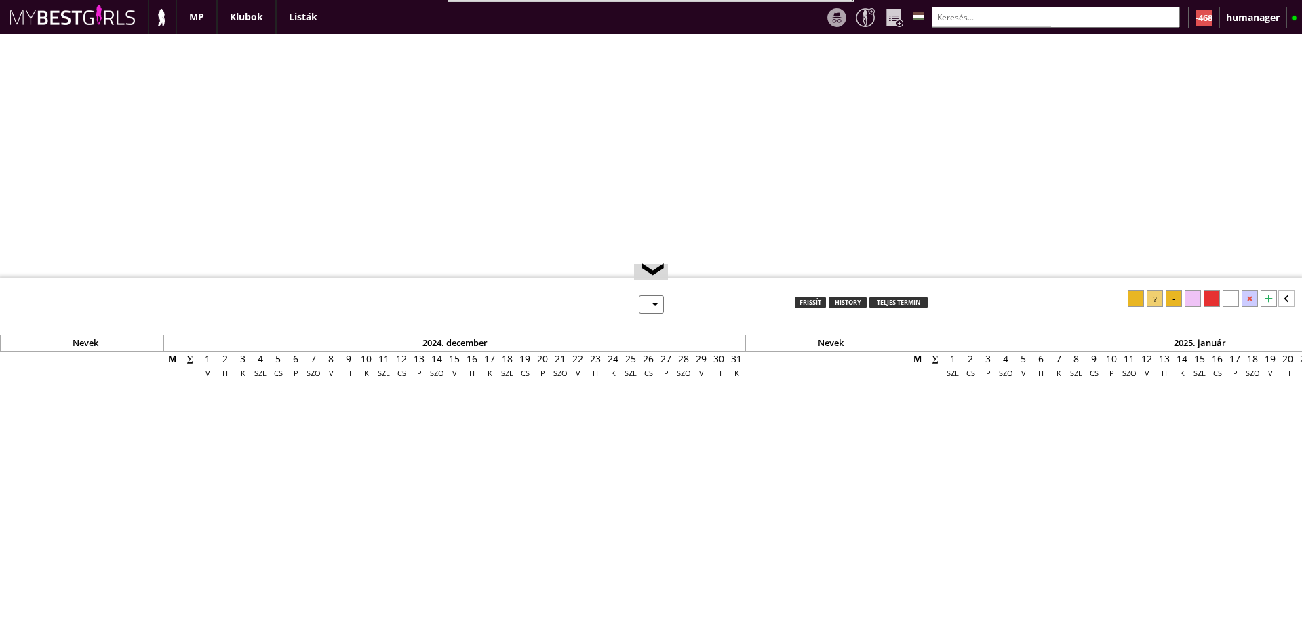
select select "0"
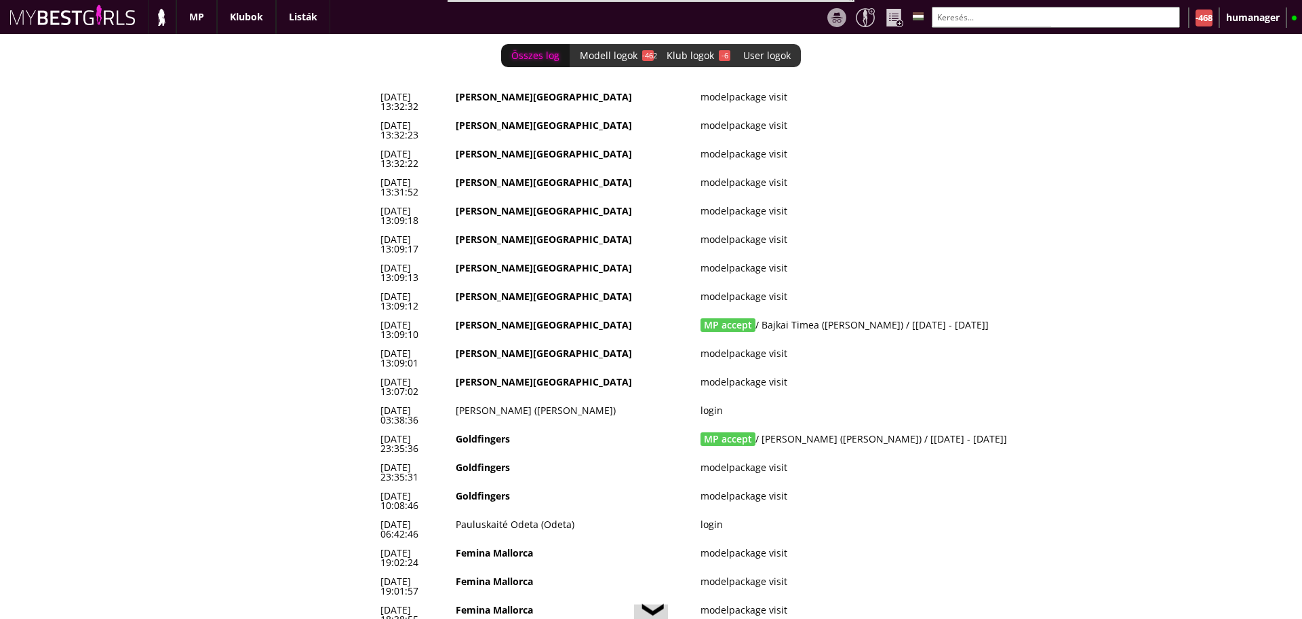
scroll to position [0, 5731]
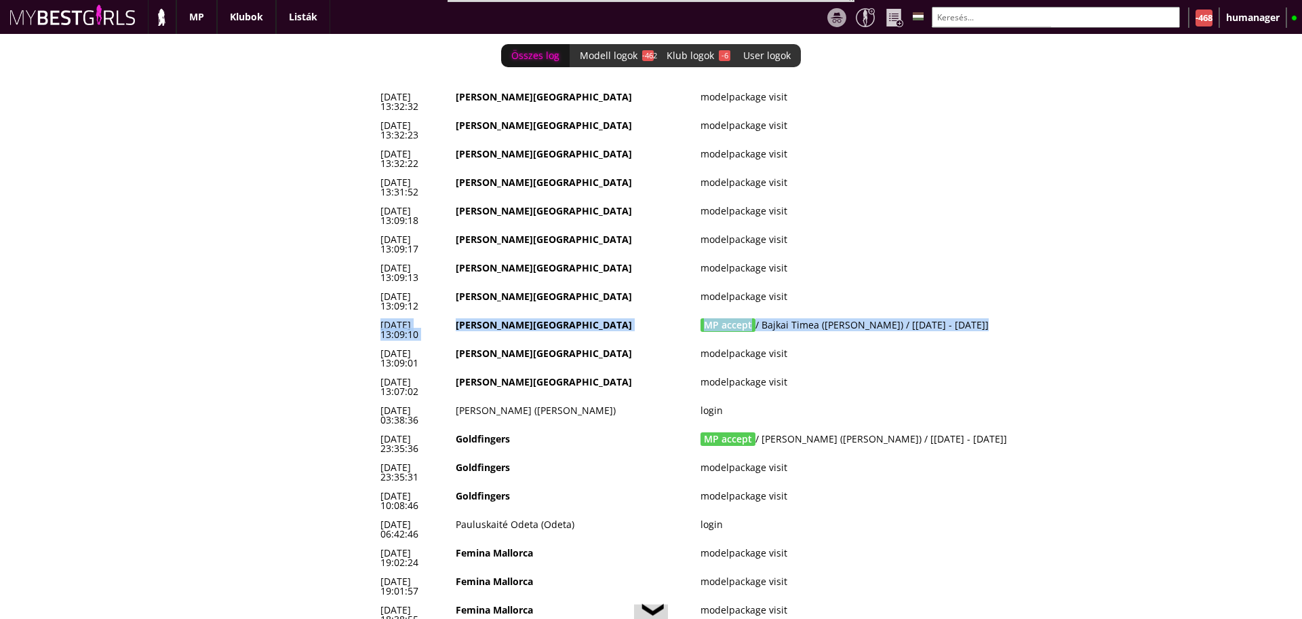
drag, startPoint x: 979, startPoint y: 248, endPoint x: 376, endPoint y: 254, distance: 603.0
click at [376, 315] on tr "2025-08-18 13:09:10 Beverly Hills MP accept / Bajkai Timea (Kira) / [2025-08-22…" at bounding box center [742, 329] width 732 height 28
copy tr "2025-08-18 13:09:10 Beverly Hills MP accept / Bajkai Timea (Kira) / [2025-08-22…"
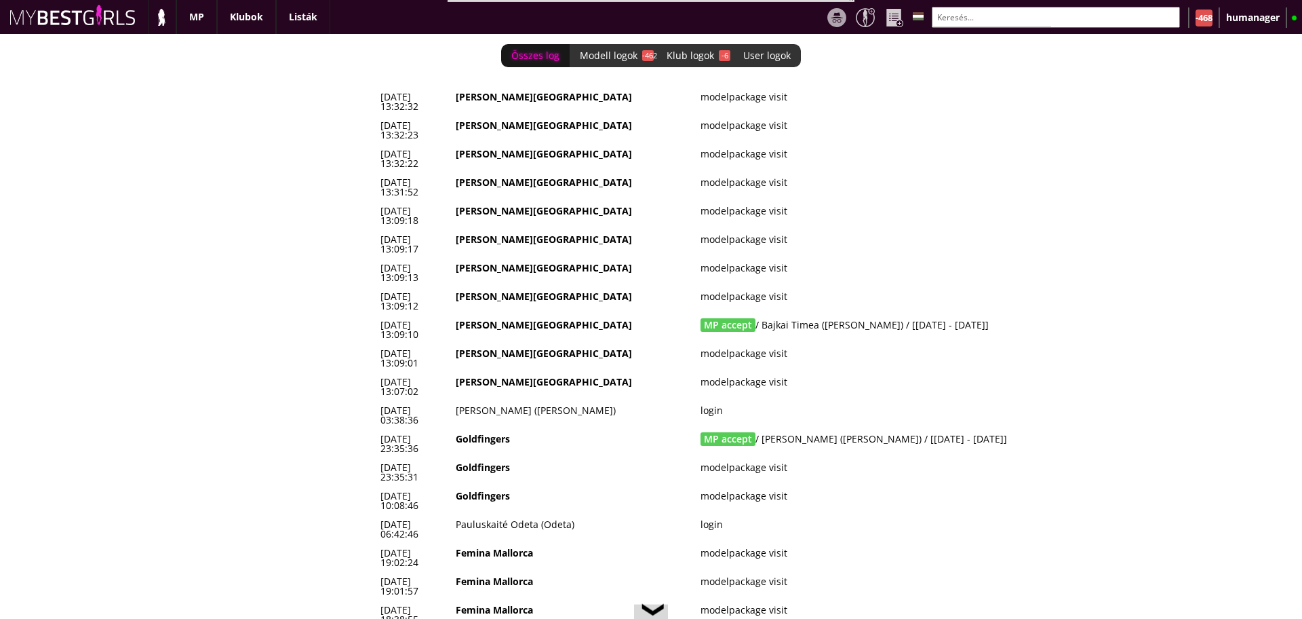
click at [323, 189] on div "Összes log Modell logok -462 Klub logok -6 User logok 0 2025-08-18 13:32:32 Bev…" at bounding box center [651, 326] width 1302 height 585
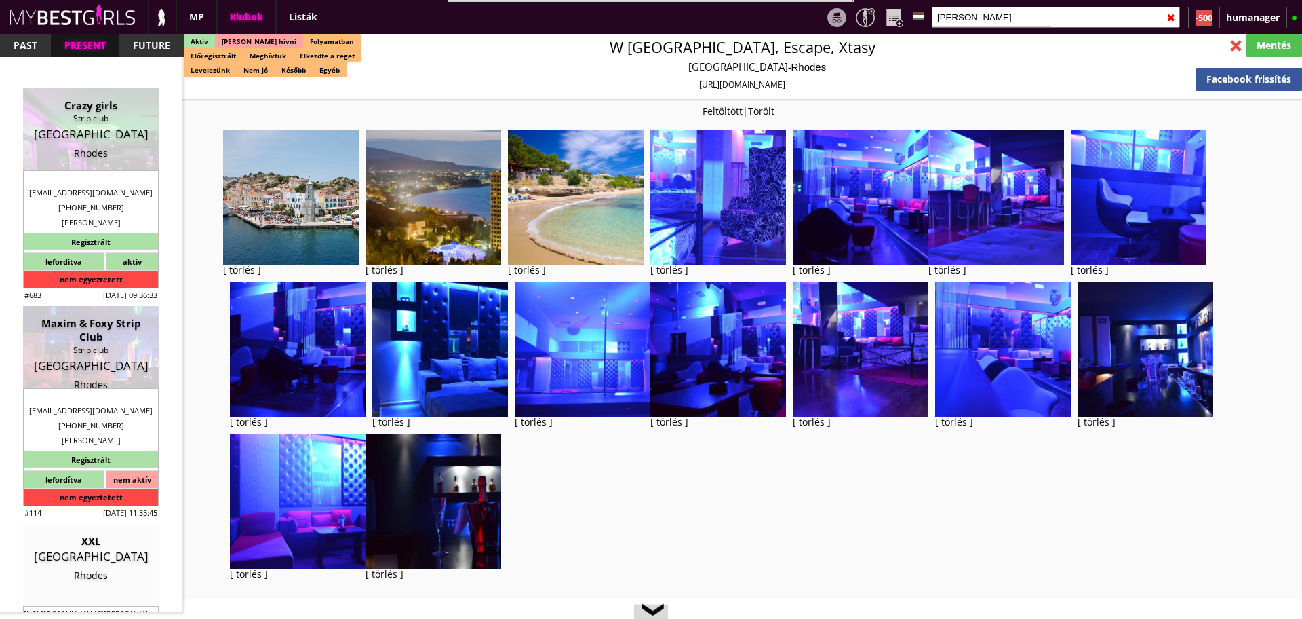
select select "343"
select select "reg"
select select "0"
select select "house"
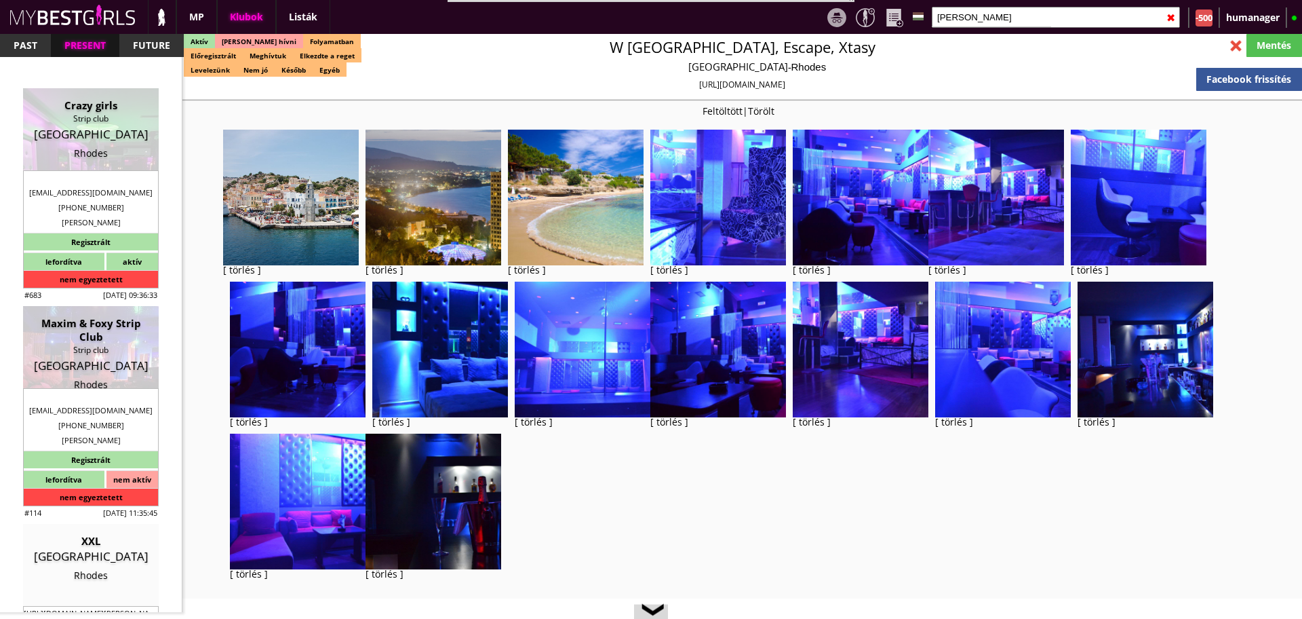
select select "0"
select select "weekly"
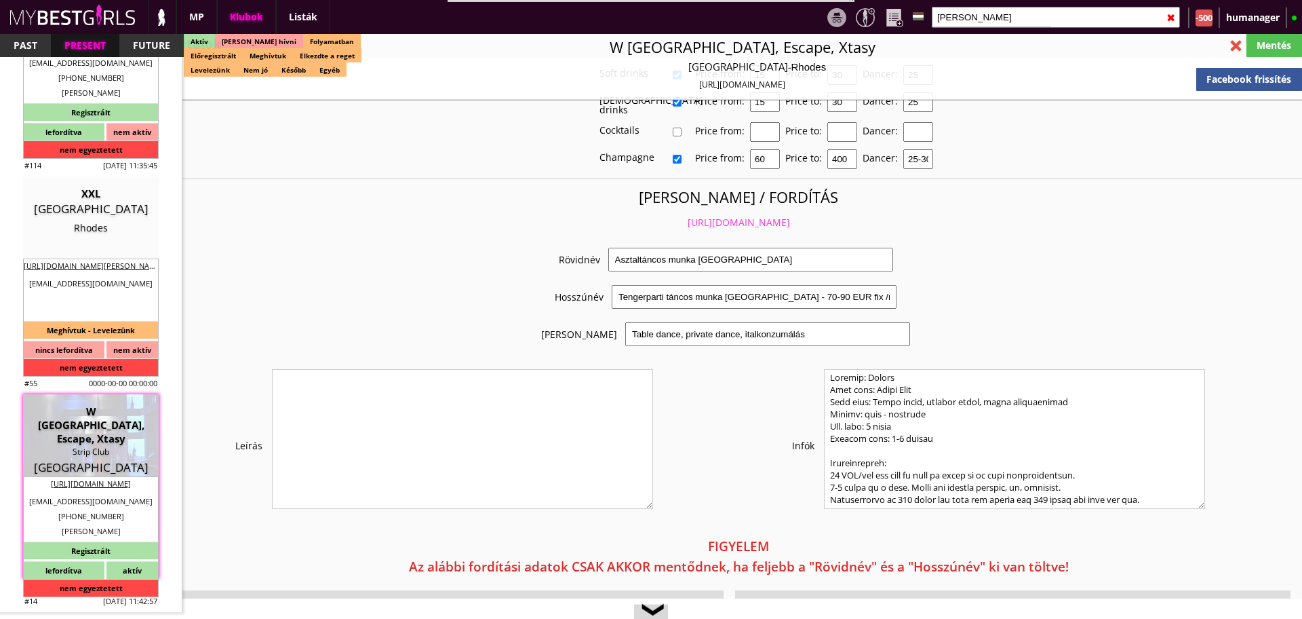
scroll to position [2961, 0]
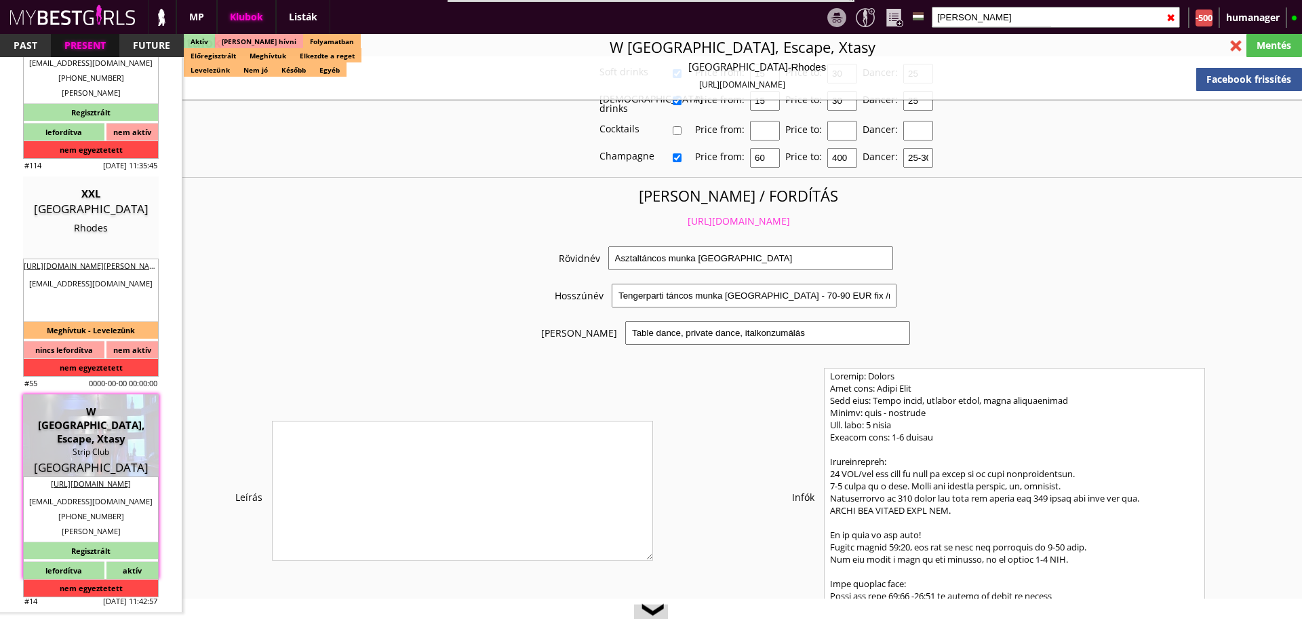
drag, startPoint x: 1198, startPoint y: 483, endPoint x: 1213, endPoint y: 587, distance: 105.6
click at [1213, 587] on div "Infók" at bounding box center [1006, 497] width 552 height 259
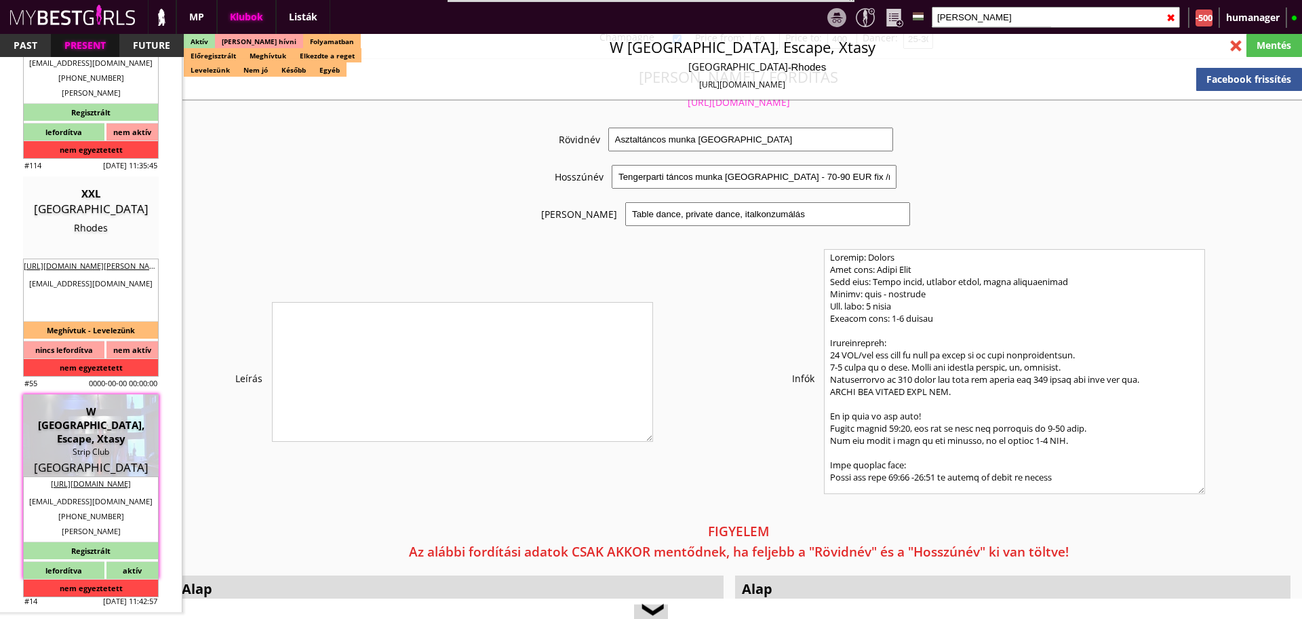
scroll to position [29, 0]
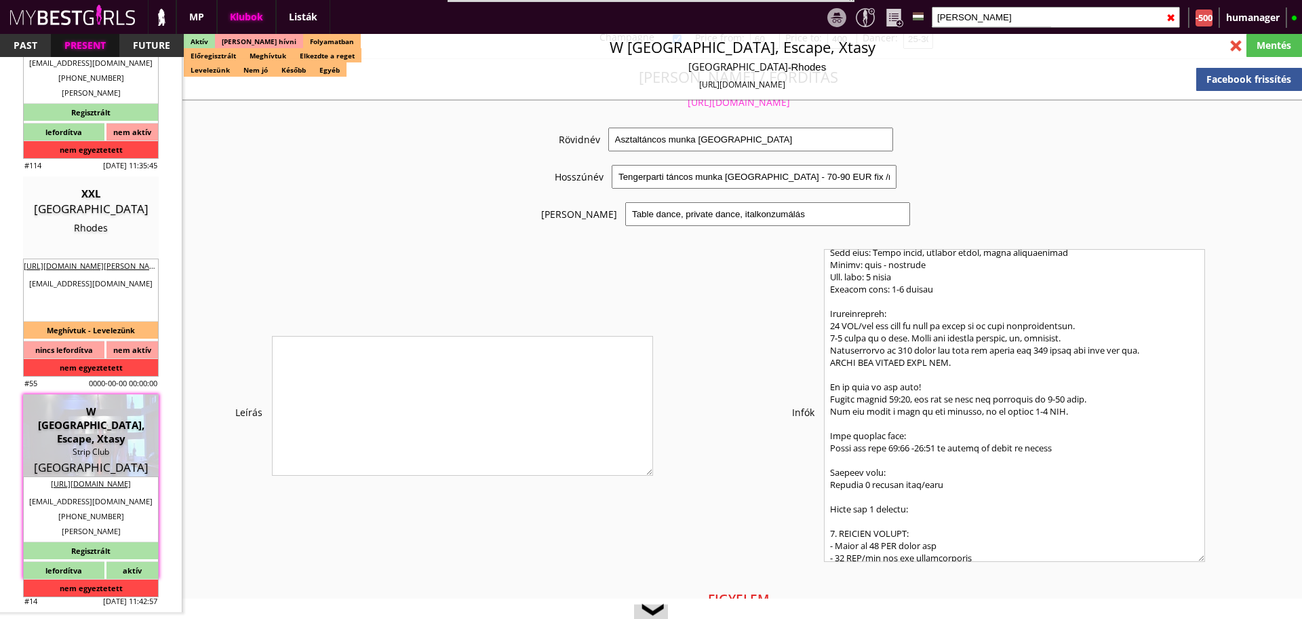
drag, startPoint x: 1196, startPoint y: 472, endPoint x: 1206, endPoint y: 541, distance: 69.8
click at [1206, 541] on div "Infók" at bounding box center [1006, 412] width 552 height 326
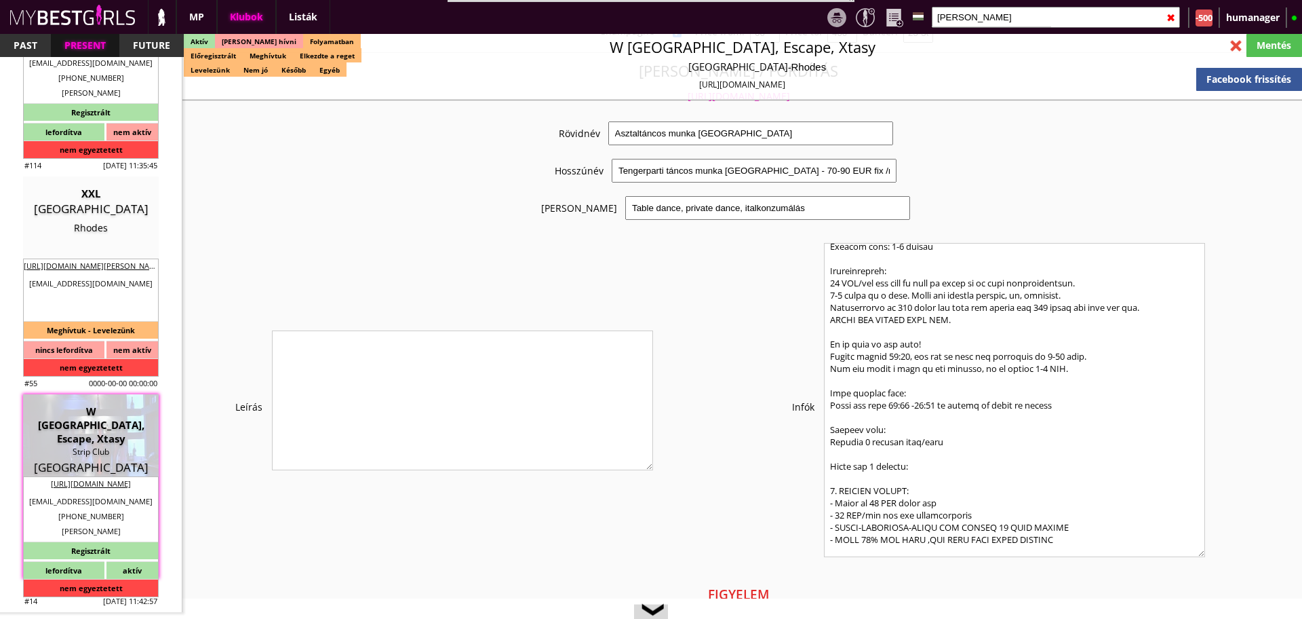
scroll to position [0, 0]
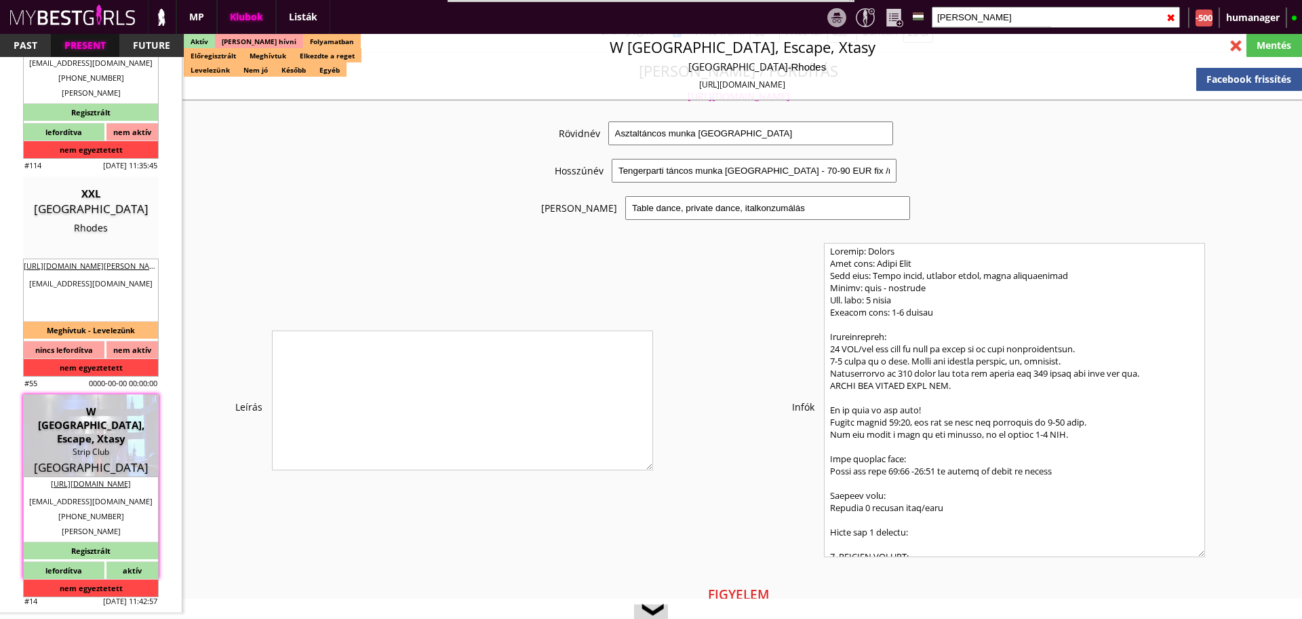
drag, startPoint x: 1044, startPoint y: 493, endPoint x: 835, endPoint y: 169, distance: 386.0
click at [835, 169] on div "Rövidnév Asztaltáncos munka Görögországban Hosszúnév Tengerparti táncos munka G…" at bounding box center [728, 352] width 1107 height 463
click at [829, 243] on textarea at bounding box center [1014, 400] width 381 height 314
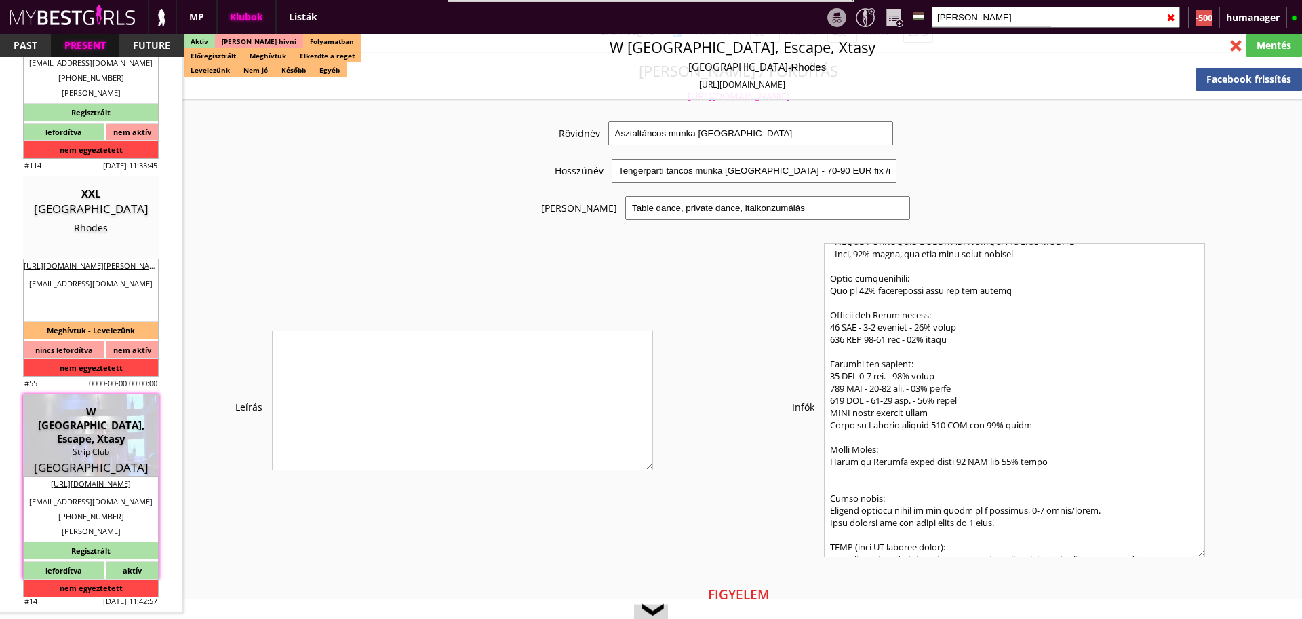
scroll to position [825, 0]
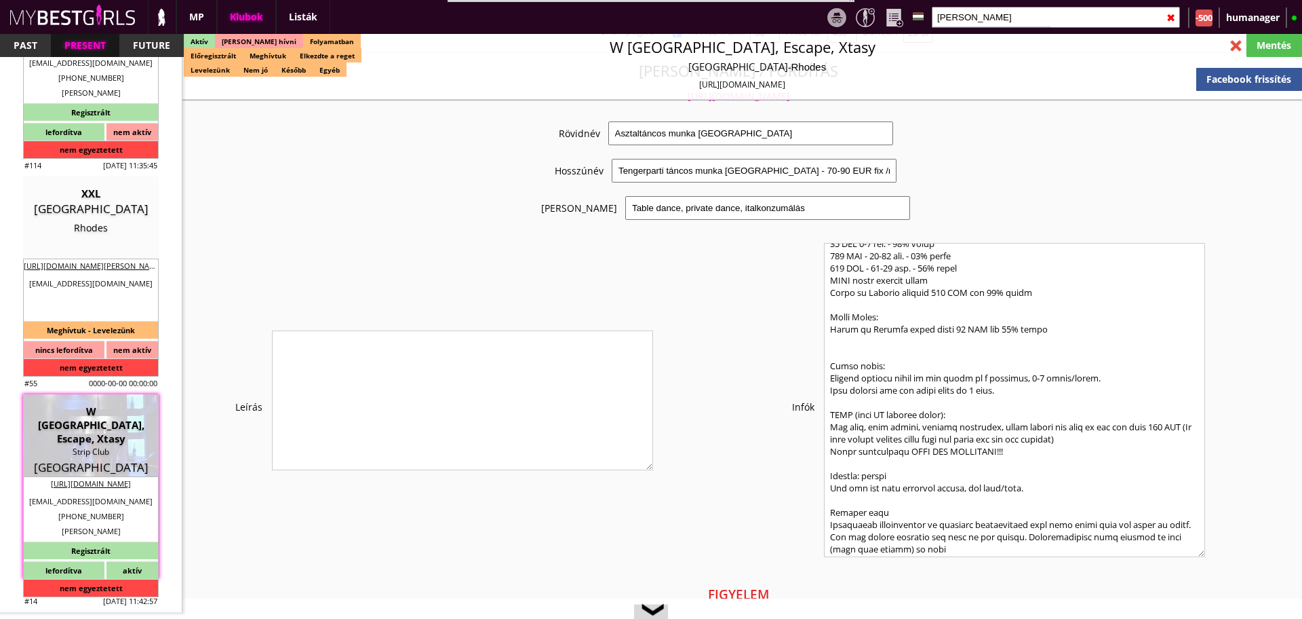
drag, startPoint x: 826, startPoint y: 257, endPoint x: 1047, endPoint y: 326, distance: 231.5
click at [1047, 326] on textarea at bounding box center [1014, 400] width 381 height 314
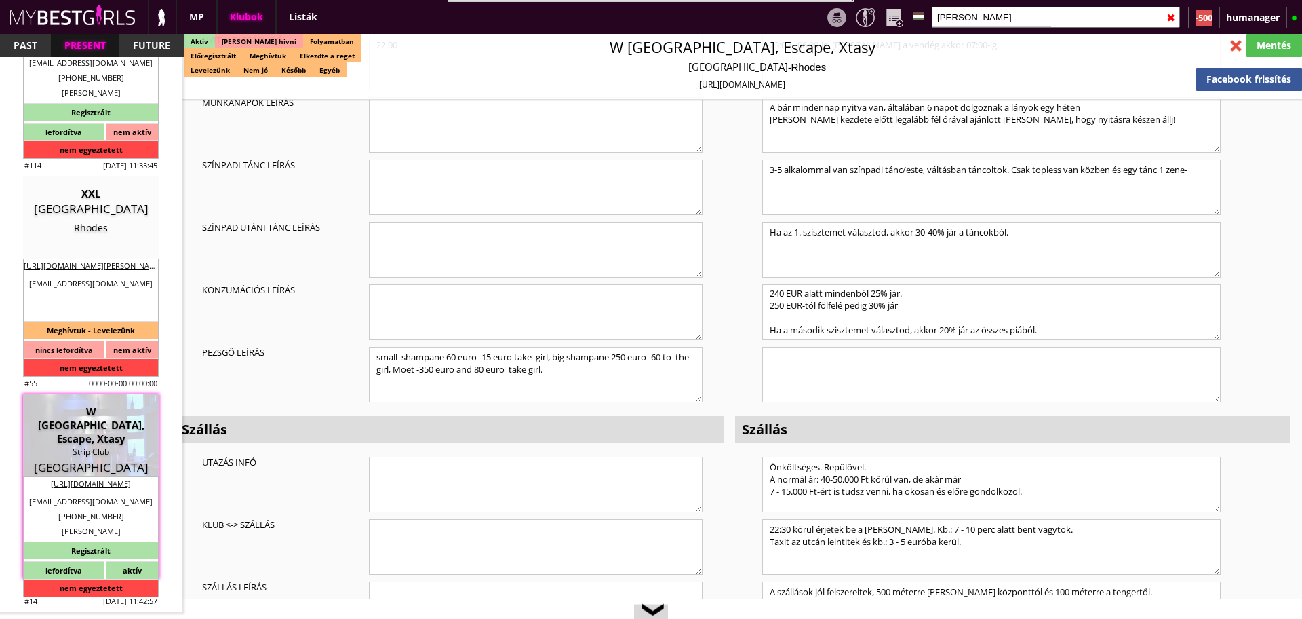
scroll to position [4248, 0]
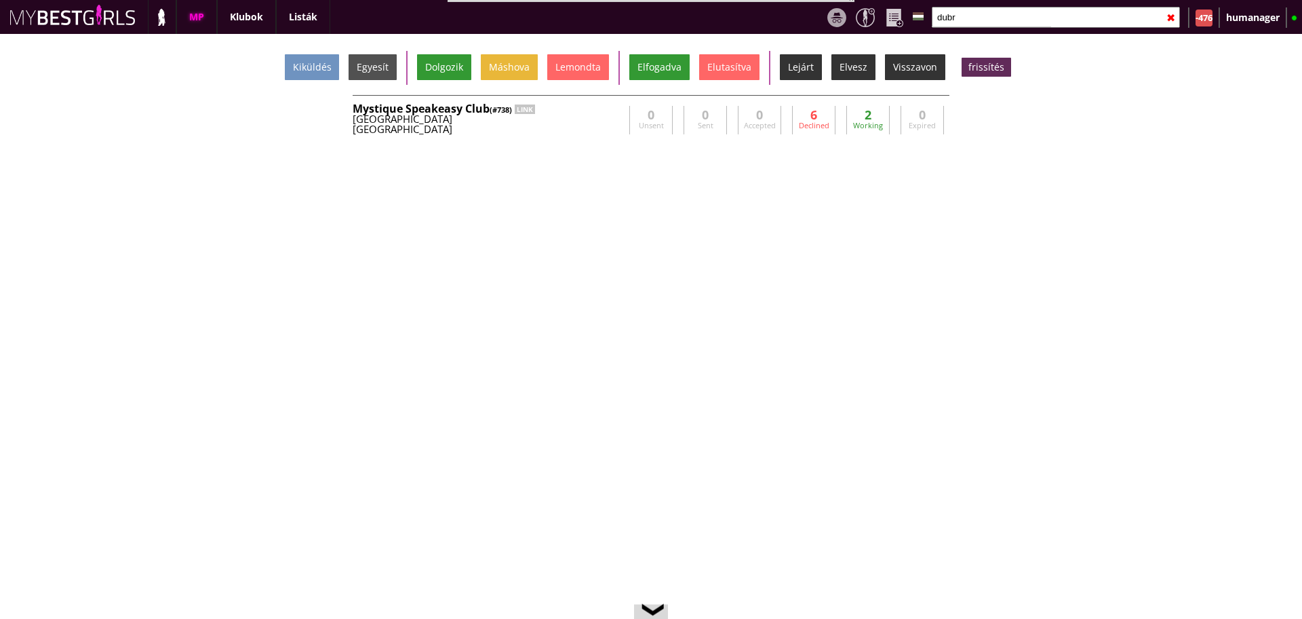
scroll to position [0, 5678]
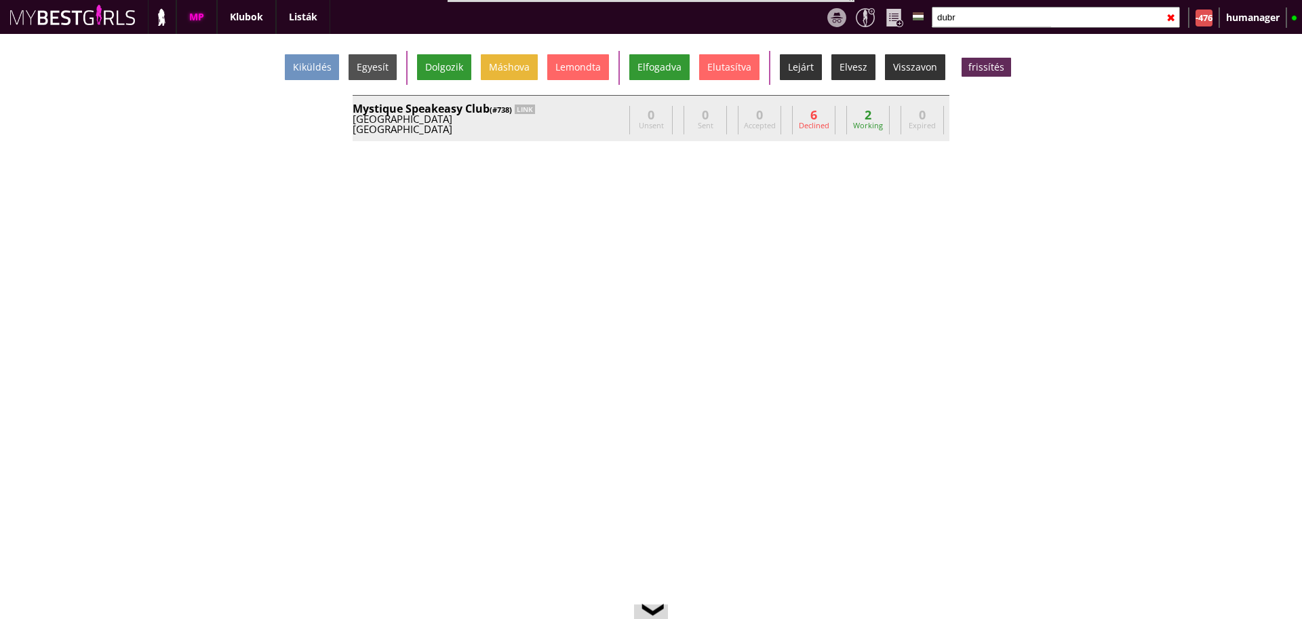
type input "dubr"
click at [577, 115] on div "[GEOGRAPHIC_DATA]" at bounding box center [488, 119] width 271 height 10
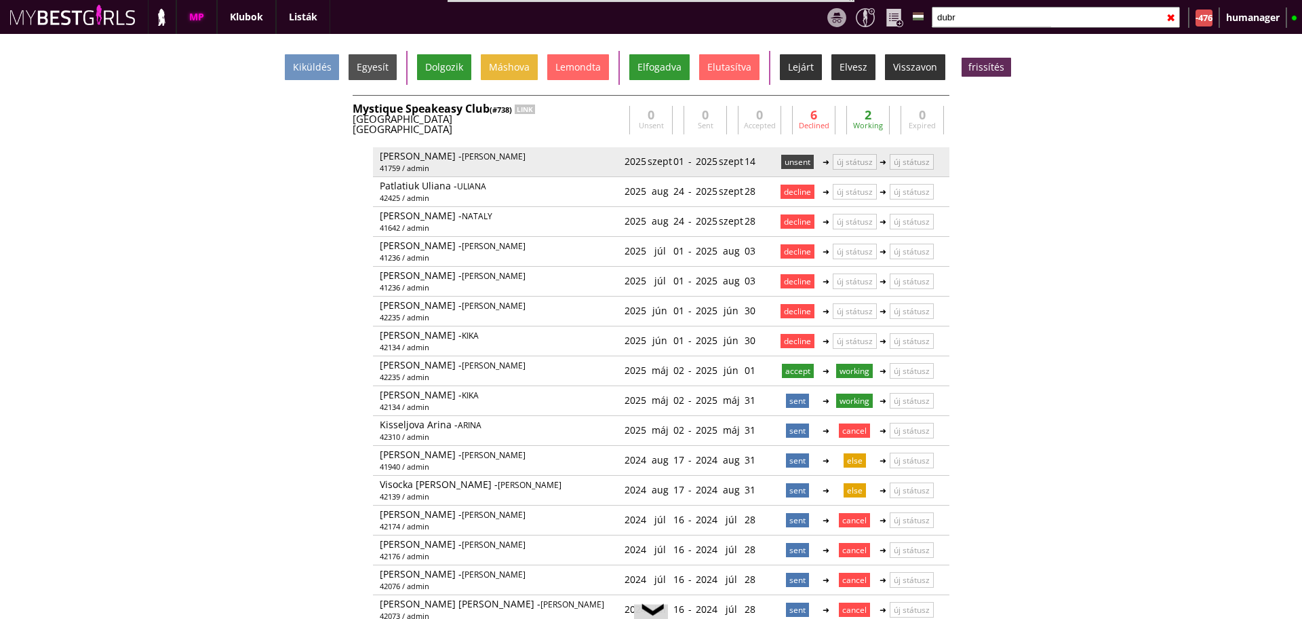
click at [793, 161] on p "unsent" at bounding box center [797, 162] width 33 height 14
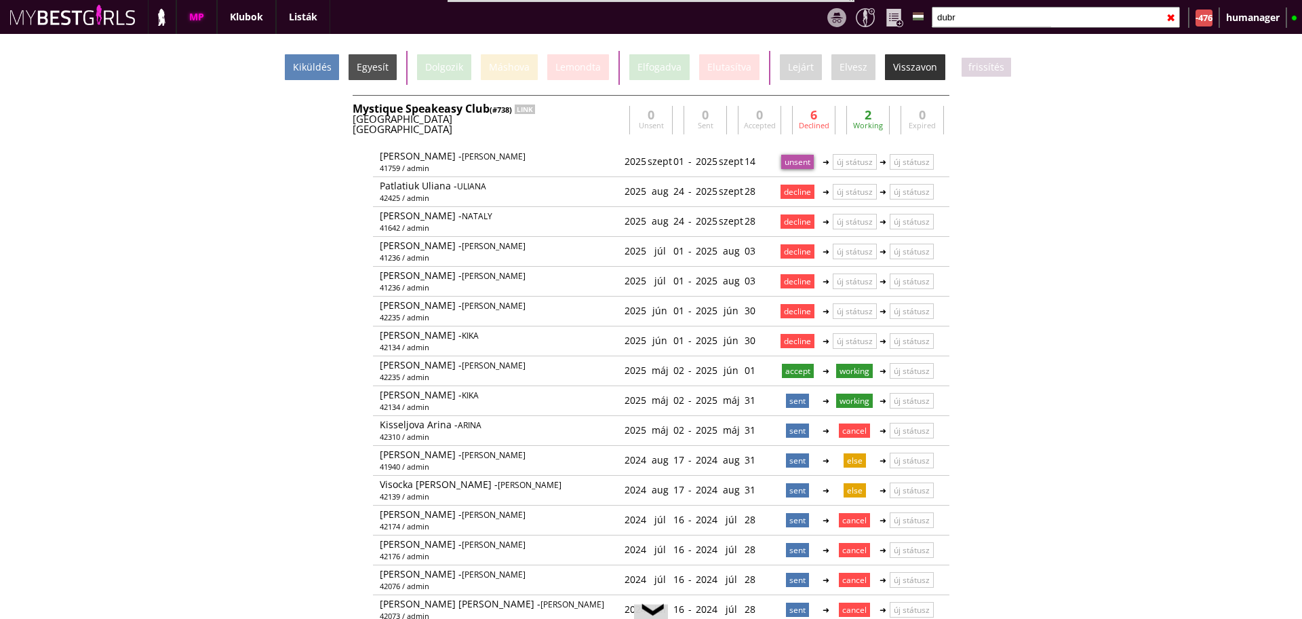
click at [312, 69] on div "Kiküldés" at bounding box center [312, 67] width 54 height 26
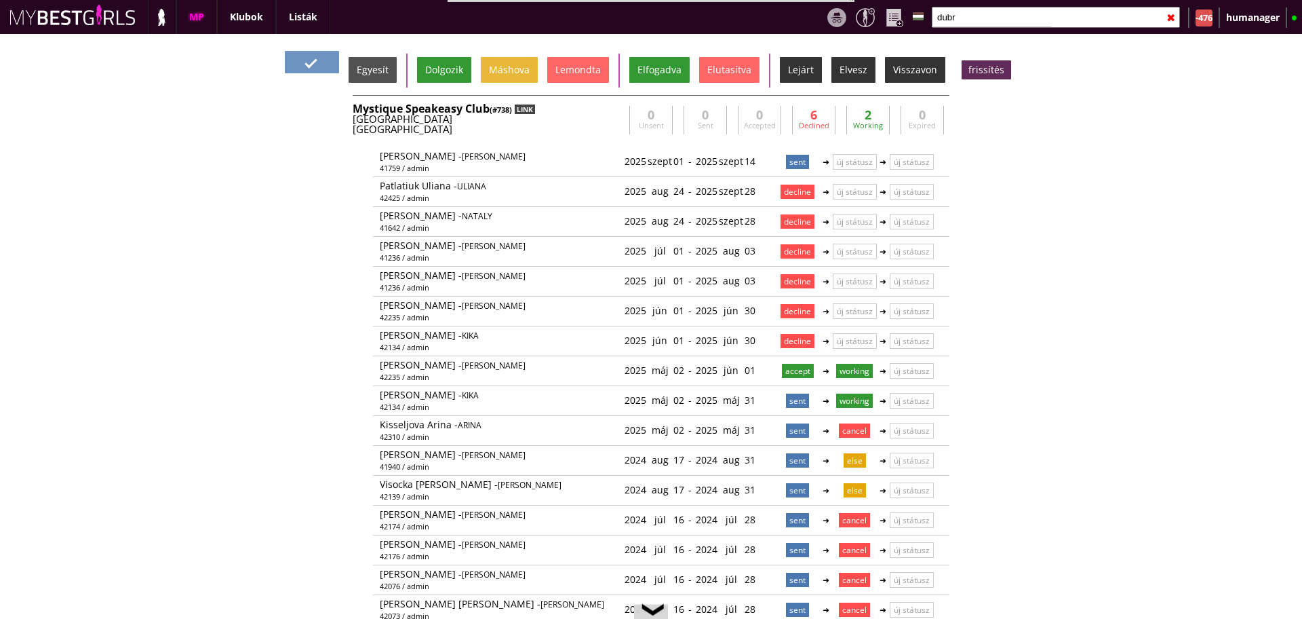
click at [528, 104] on div "LINK" at bounding box center [525, 108] width 20 height 9
